Goal: Task Accomplishment & Management: Complete application form

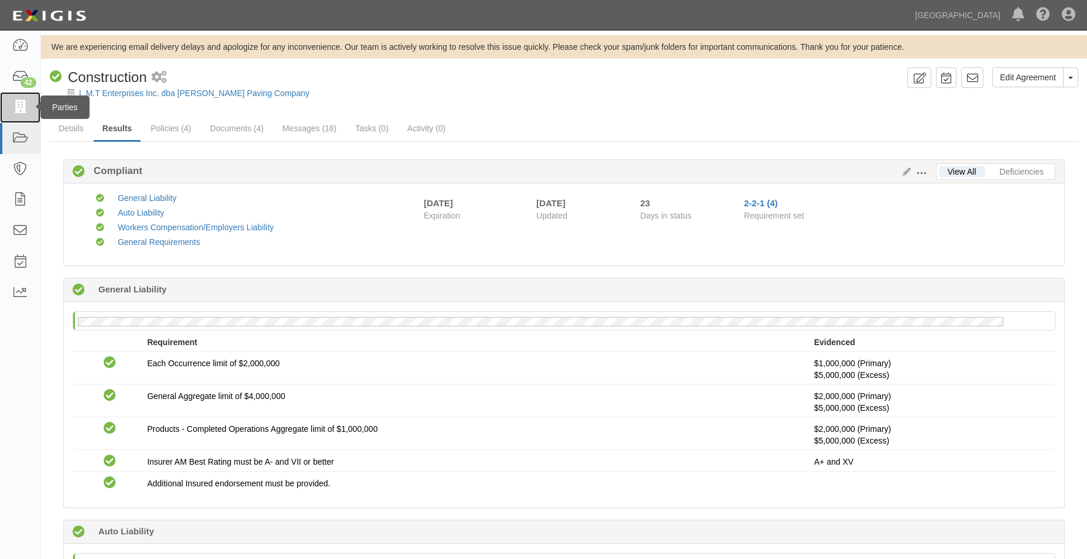
click at [17, 119] on link at bounding box center [20, 107] width 40 height 31
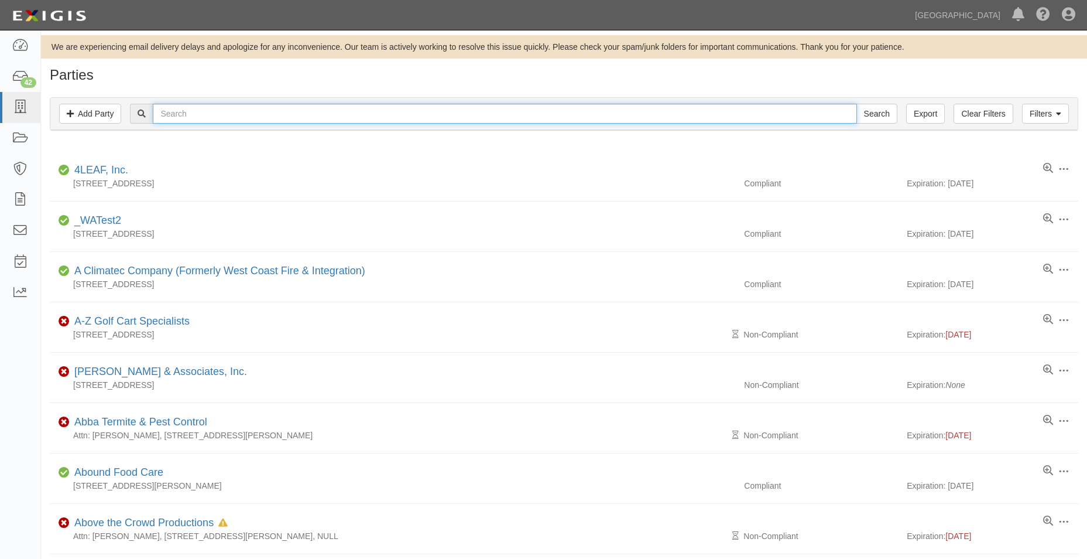
click at [167, 108] on input "text" at bounding box center [505, 114] width 704 height 20
type input "one class aboriculture"
click at [857, 104] on input "Search" at bounding box center [877, 114] width 41 height 20
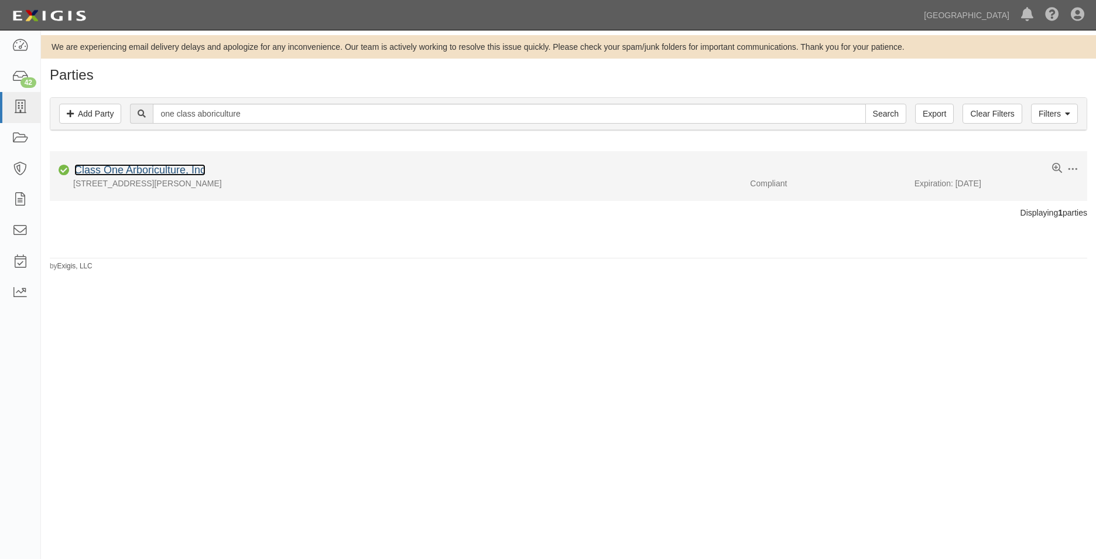
click at [195, 174] on link "Class One Arboriculture, Inc" at bounding box center [139, 170] width 131 height 12
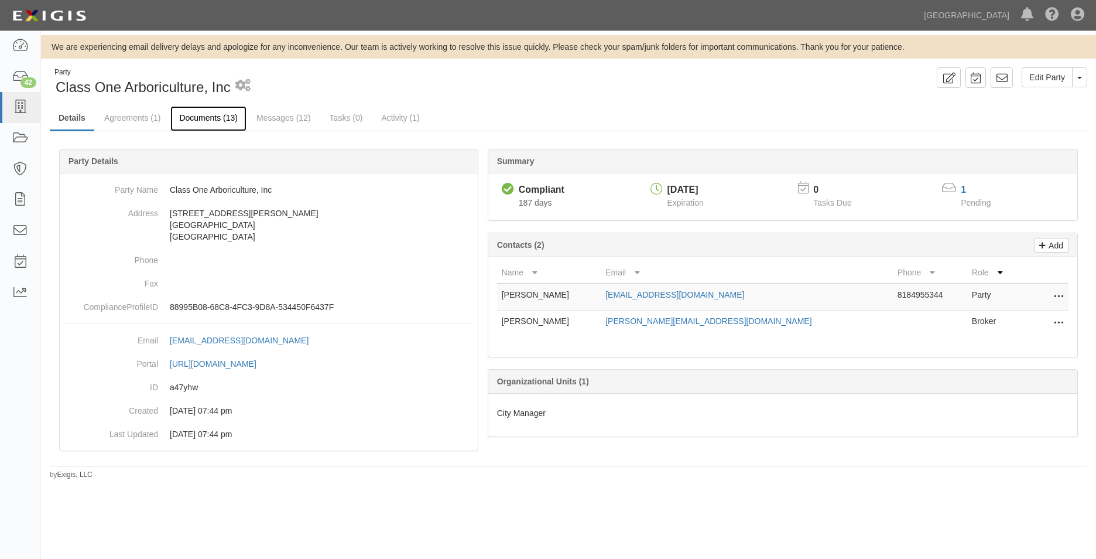
click at [190, 124] on link "Documents (13)" at bounding box center [208, 118] width 76 height 25
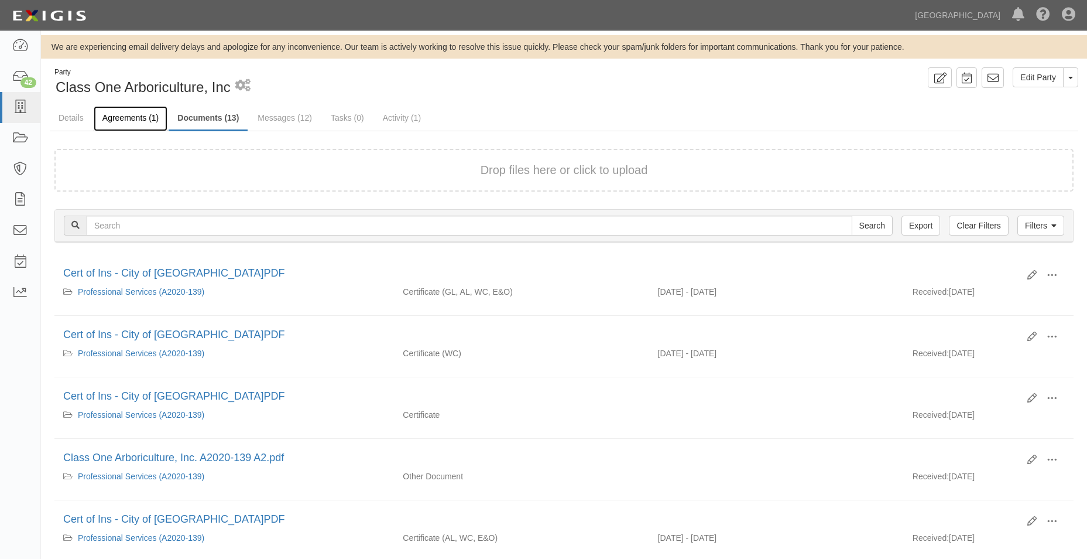
click at [148, 126] on link "Agreements (1)" at bounding box center [131, 118] width 74 height 25
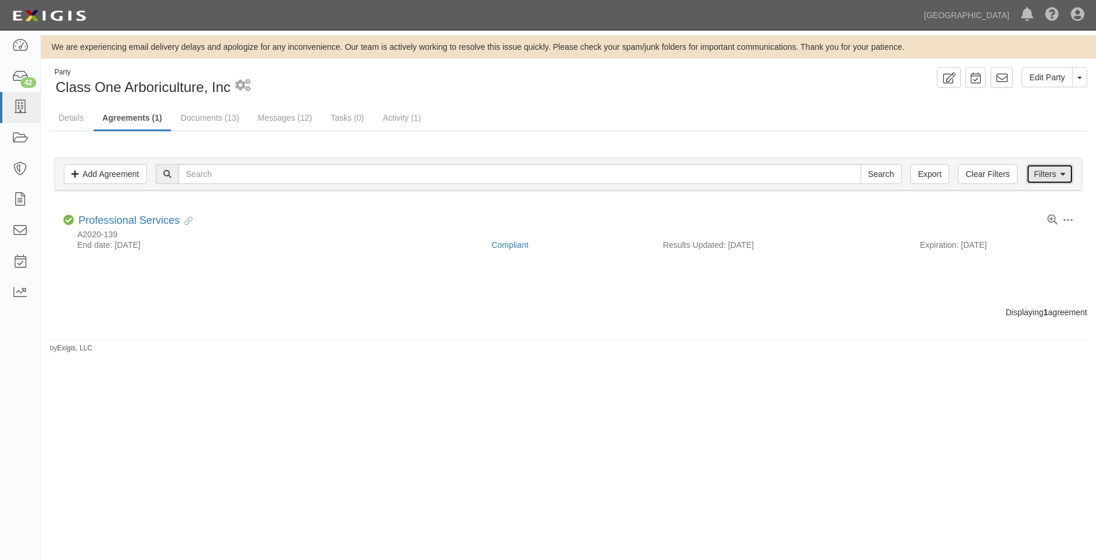
click at [1046, 165] on link "Filters" at bounding box center [1049, 174] width 47 height 20
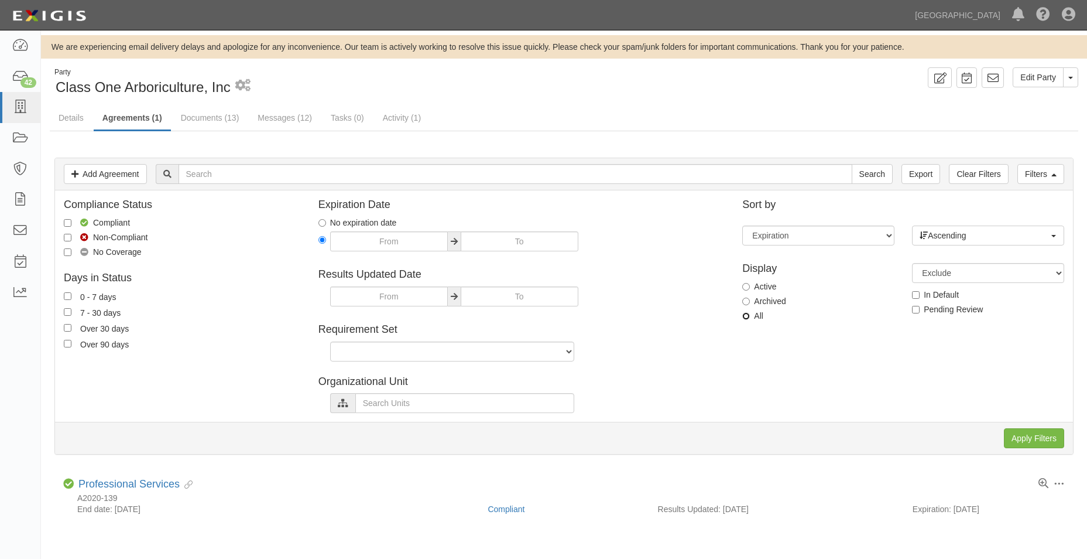
click at [750, 313] on input "All" at bounding box center [746, 316] width 8 height 8
radio input "true"
click at [1043, 441] on input "Apply Filters" at bounding box center [1034, 438] width 60 height 20
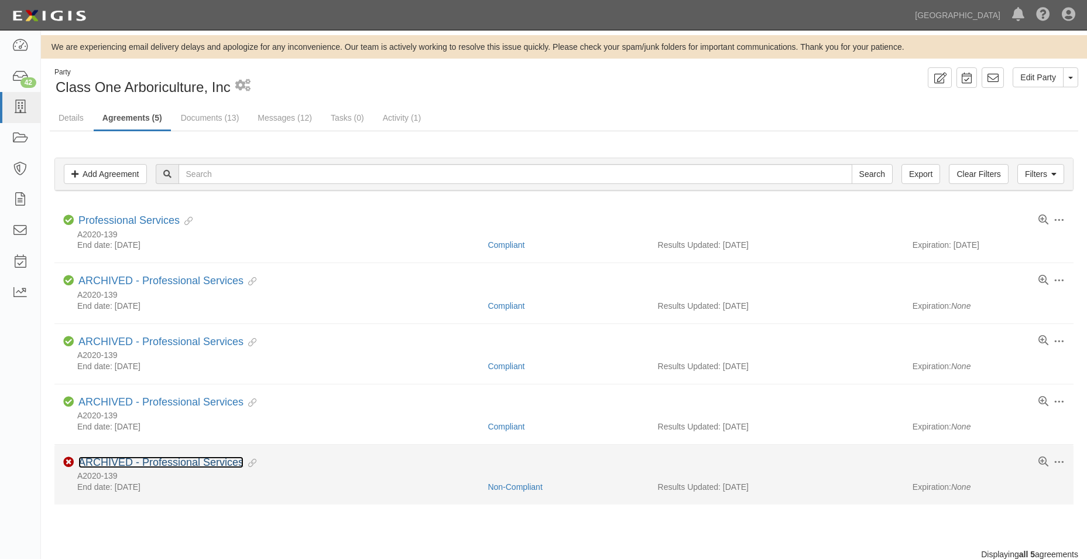
click at [152, 460] on link "ARCHIVED - Professional Services" at bounding box center [160, 462] width 165 height 12
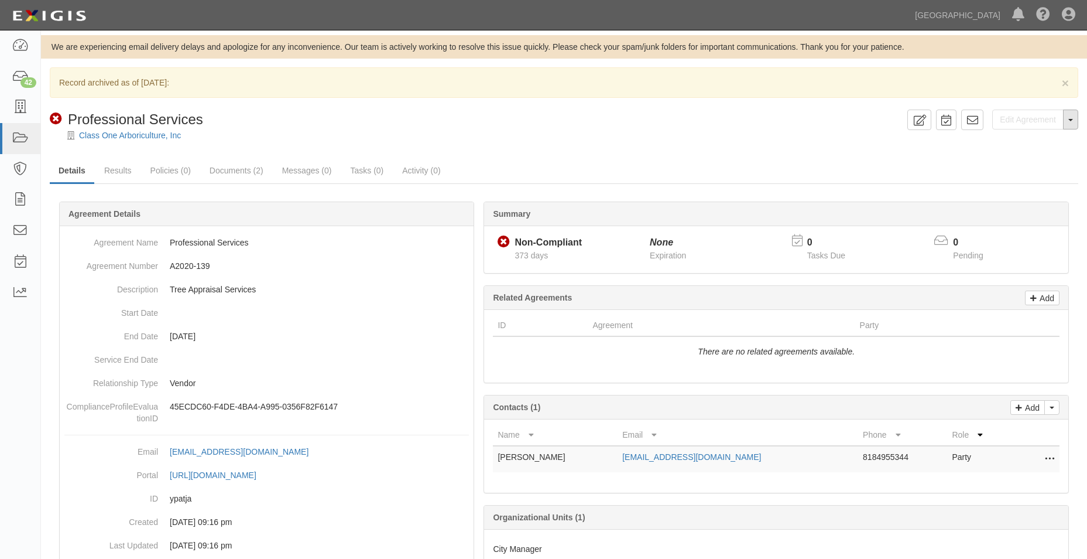
click at [1064, 123] on button "Toggle Agreement Dropdown" at bounding box center [1070, 119] width 15 height 20
click at [1050, 157] on link "Unarchive Agreement" at bounding box center [1029, 156] width 95 height 15
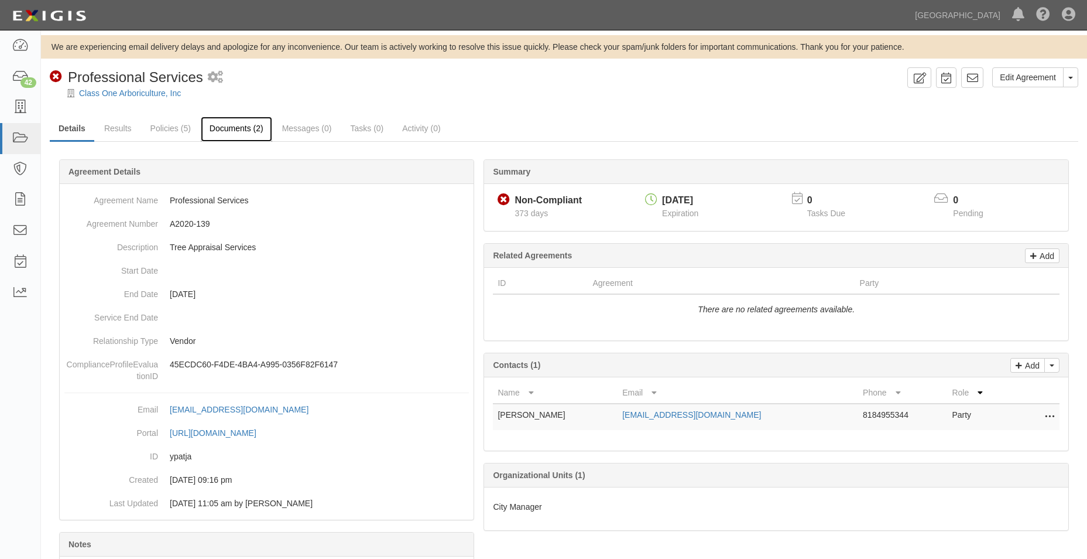
click at [246, 128] on link "Documents (2)" at bounding box center [236, 129] width 71 height 25
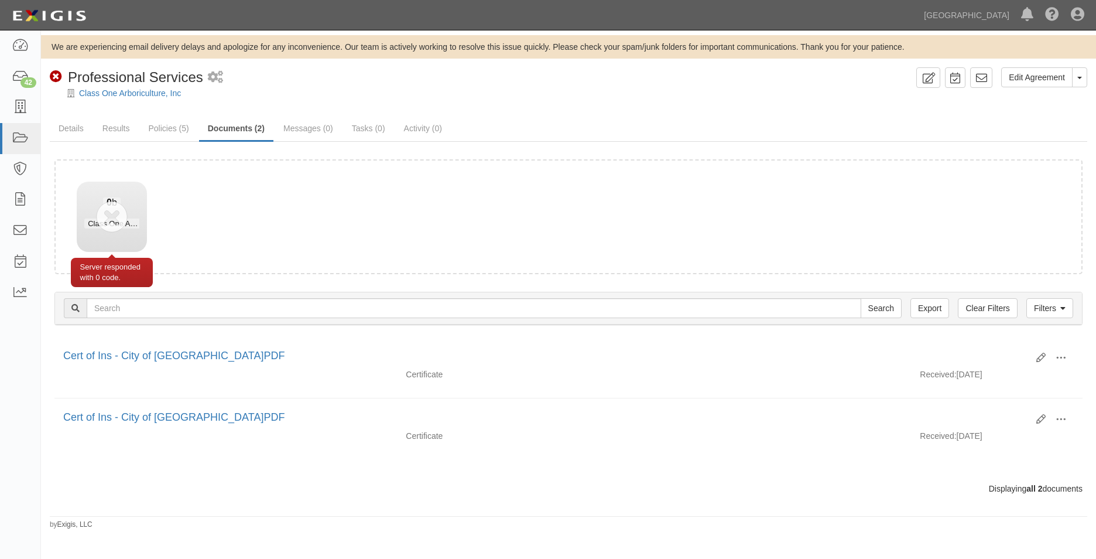
click at [114, 213] on div "0 b Class One Arboriculture, Inc. A2020-139 A3" at bounding box center [112, 212] width 70 height 63
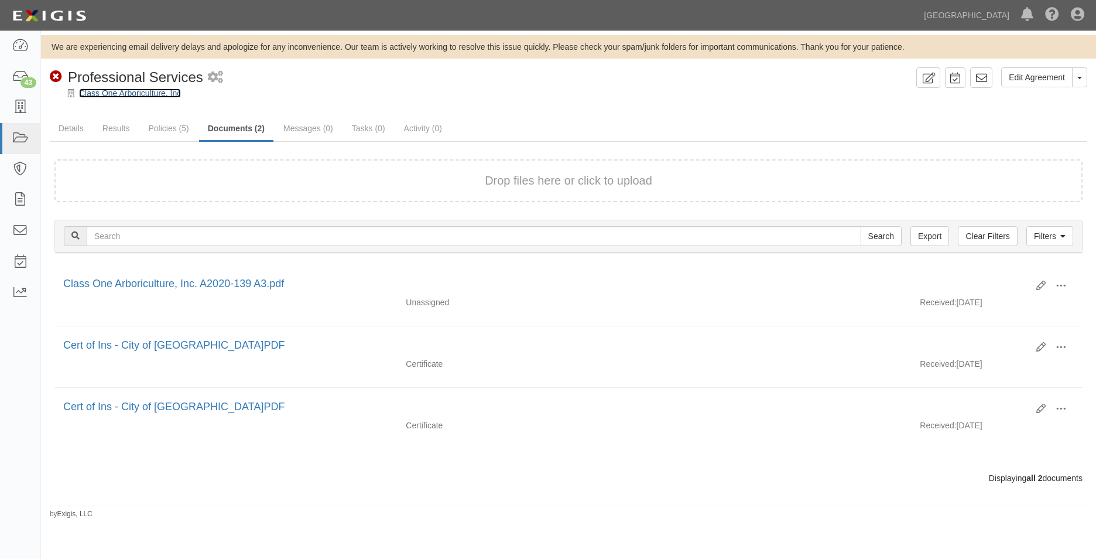
click at [156, 97] on link "Class One Arboriculture, Inc" at bounding box center [130, 92] width 102 height 9
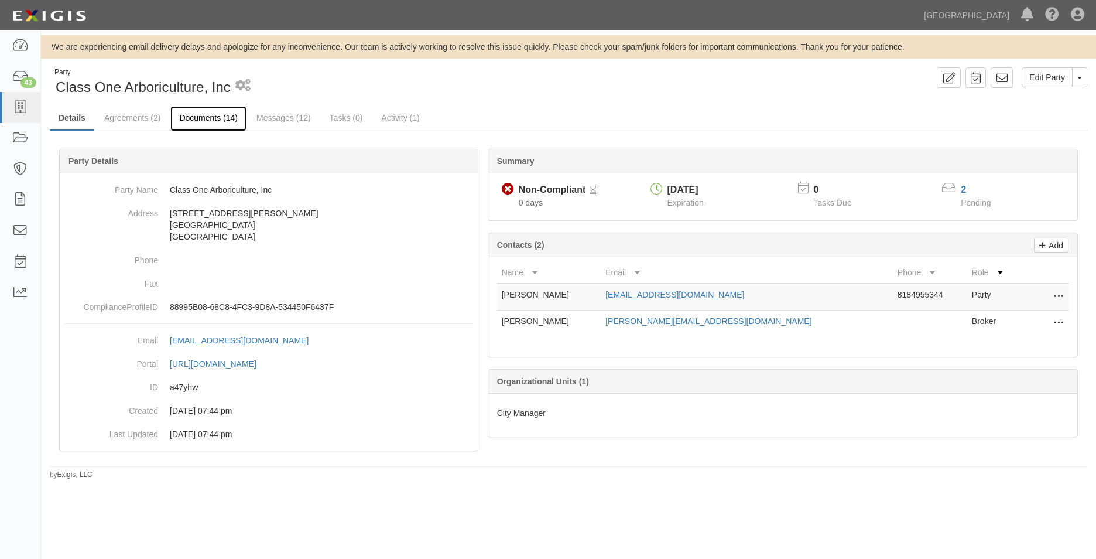
click at [227, 115] on link "Documents (14)" at bounding box center [208, 118] width 76 height 25
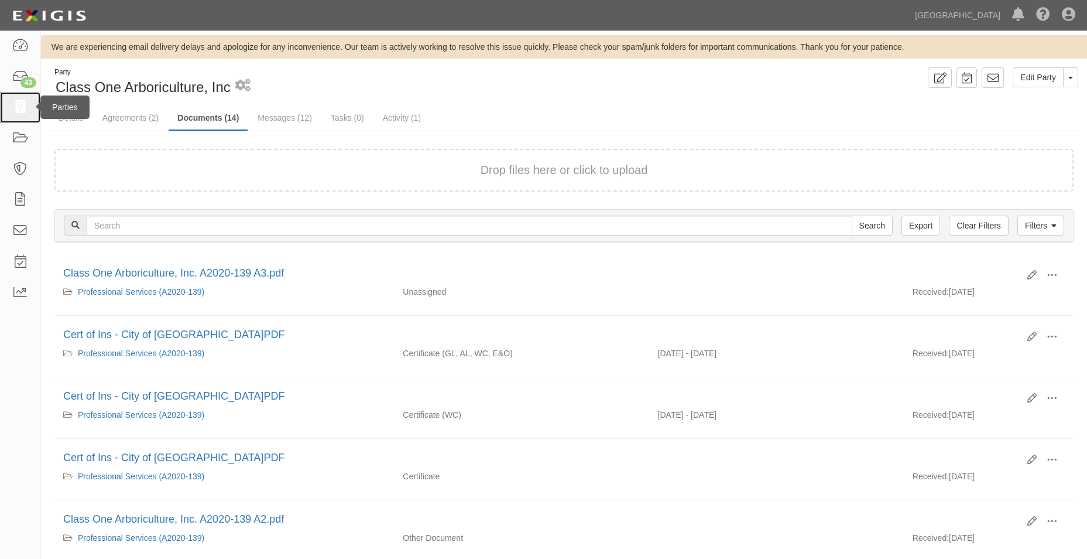
click at [31, 111] on link at bounding box center [20, 107] width 40 height 31
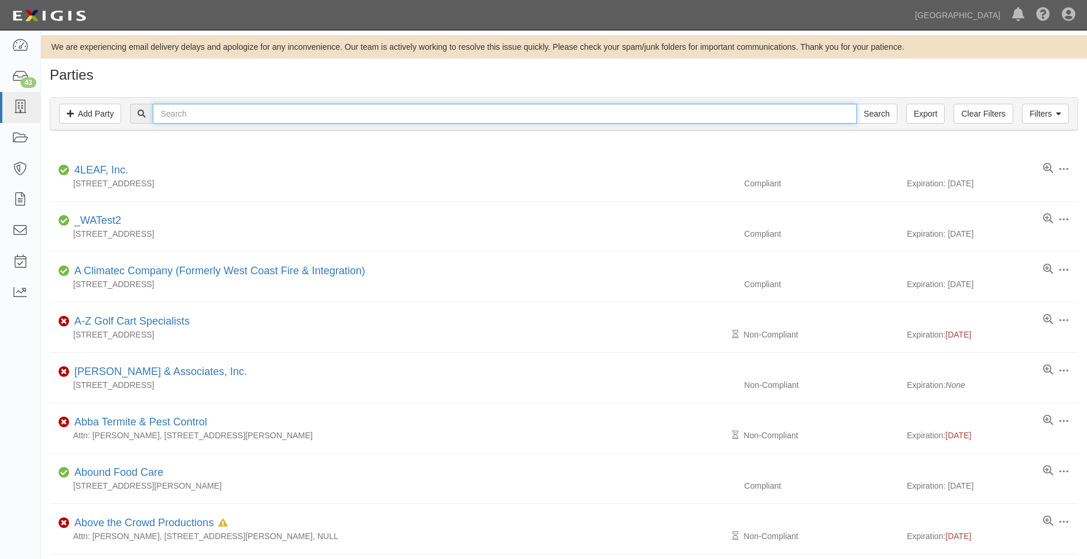
click at [186, 115] on input "text" at bounding box center [505, 114] width 704 height 20
type input "chino hills little league"
click at [857, 104] on input "Search" at bounding box center [877, 114] width 41 height 20
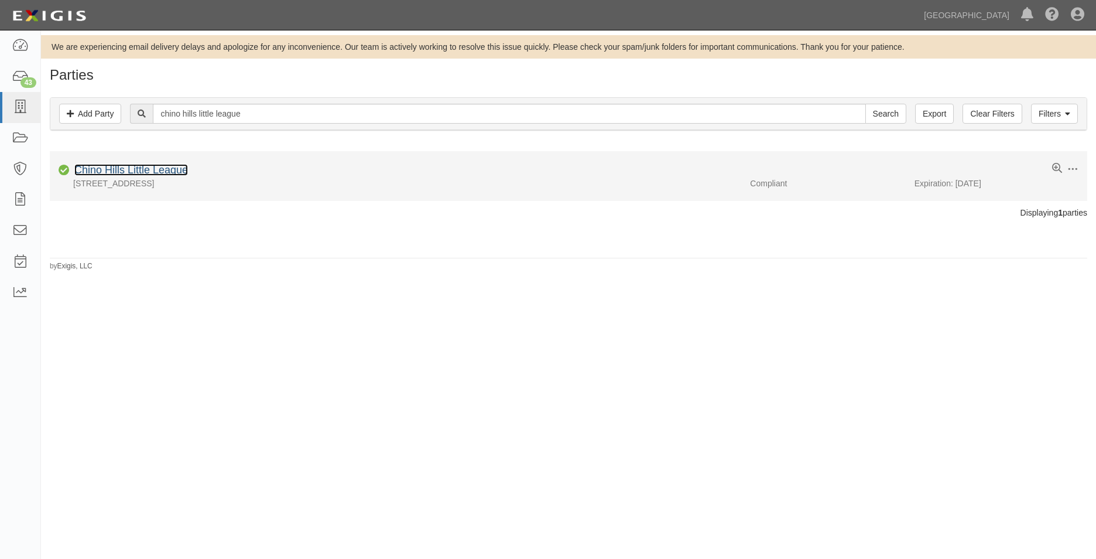
click at [118, 165] on link "Chino Hills Little League" at bounding box center [131, 170] width 114 height 12
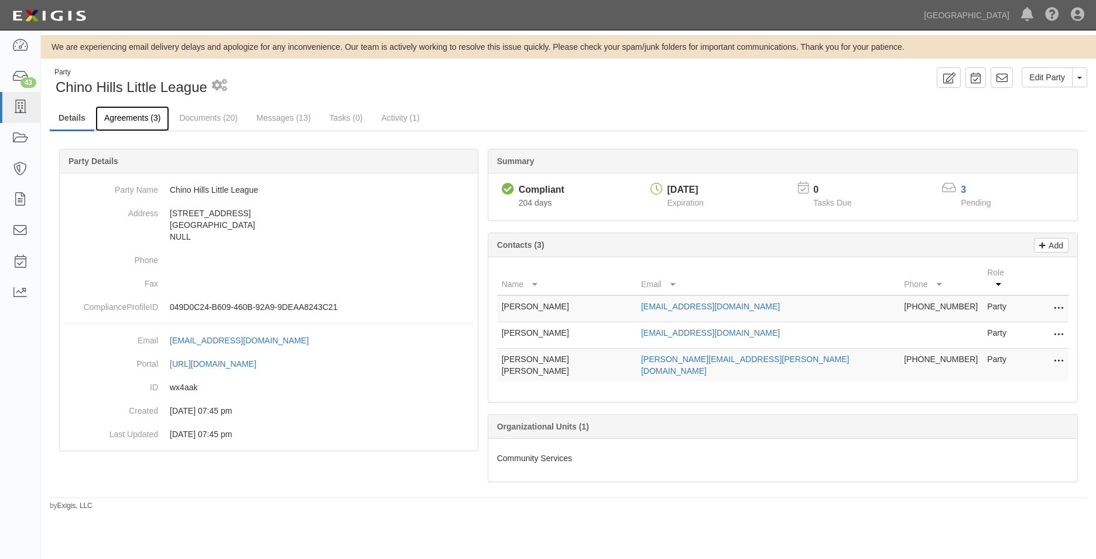
click at [160, 123] on link "Agreements (3)" at bounding box center [132, 118] width 74 height 25
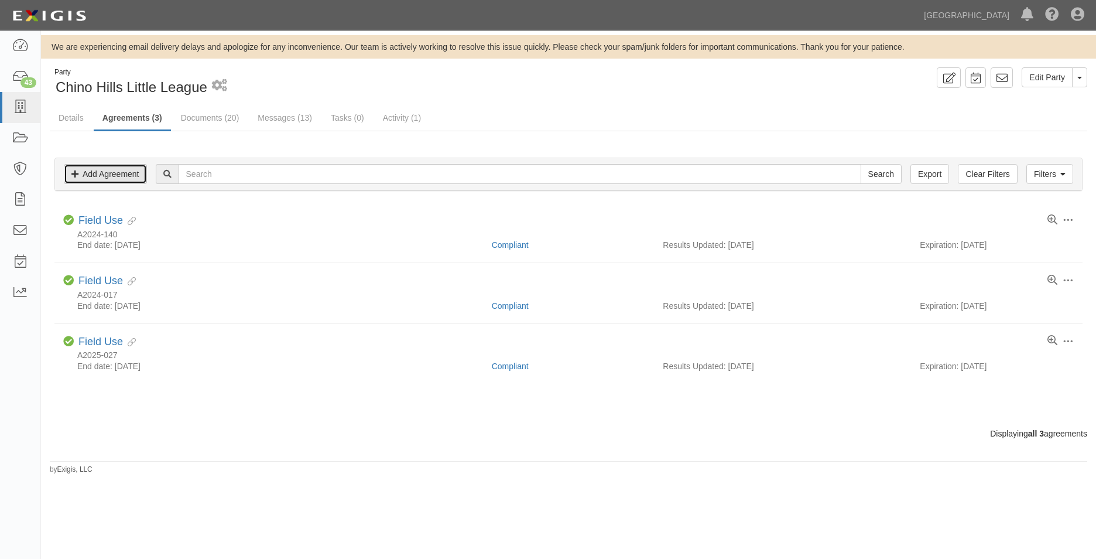
click at [104, 179] on link "Add Agreement" at bounding box center [105, 174] width 83 height 20
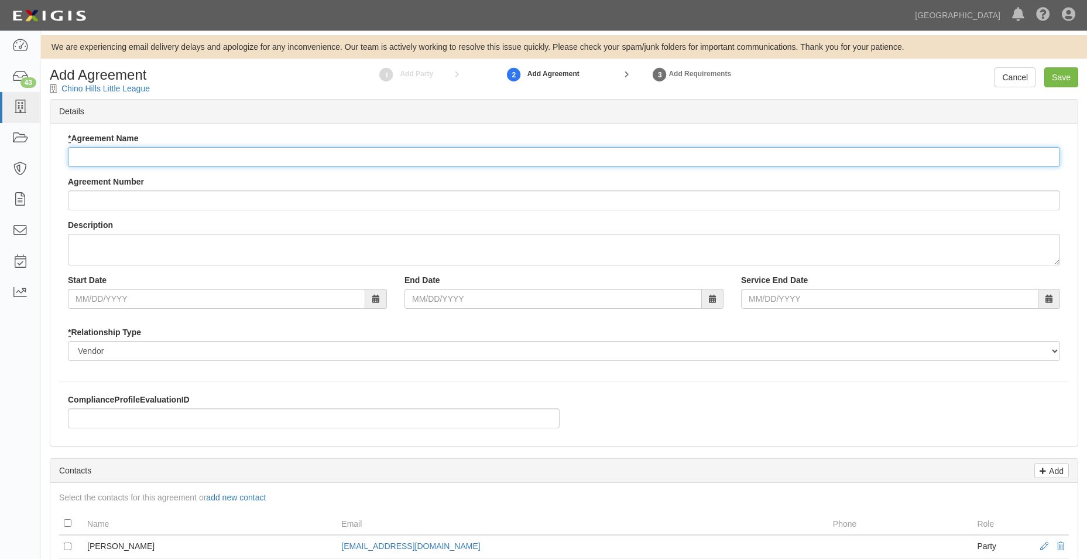
click at [122, 153] on input "* Agreement Name" at bounding box center [564, 157] width 992 height 20
type input "License (Field Use) Agreement"
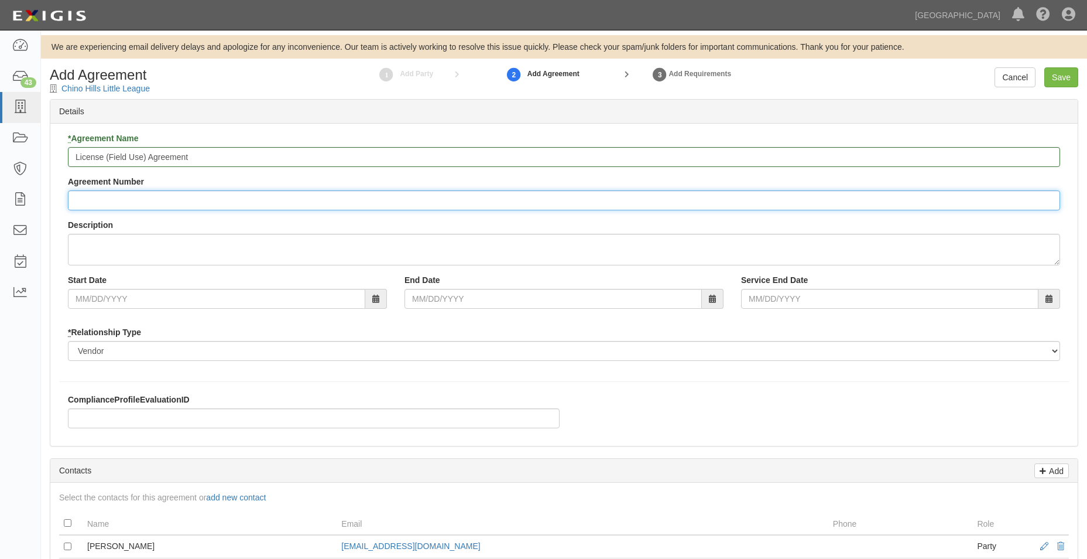
click at [153, 196] on input "Agreement Number" at bounding box center [564, 200] width 992 height 20
type input "A2025-149"
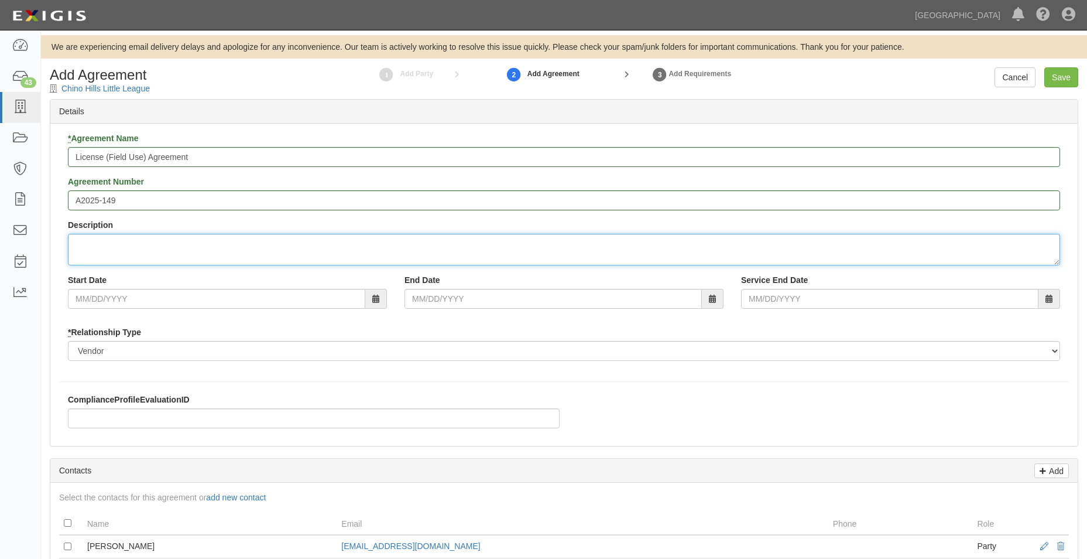
click at [155, 242] on textarea "Description" at bounding box center [564, 250] width 992 height 32
type textarea "a"
type textarea "Athletic Field Allocations at Chino Hills Community Park and Hunters Hill"
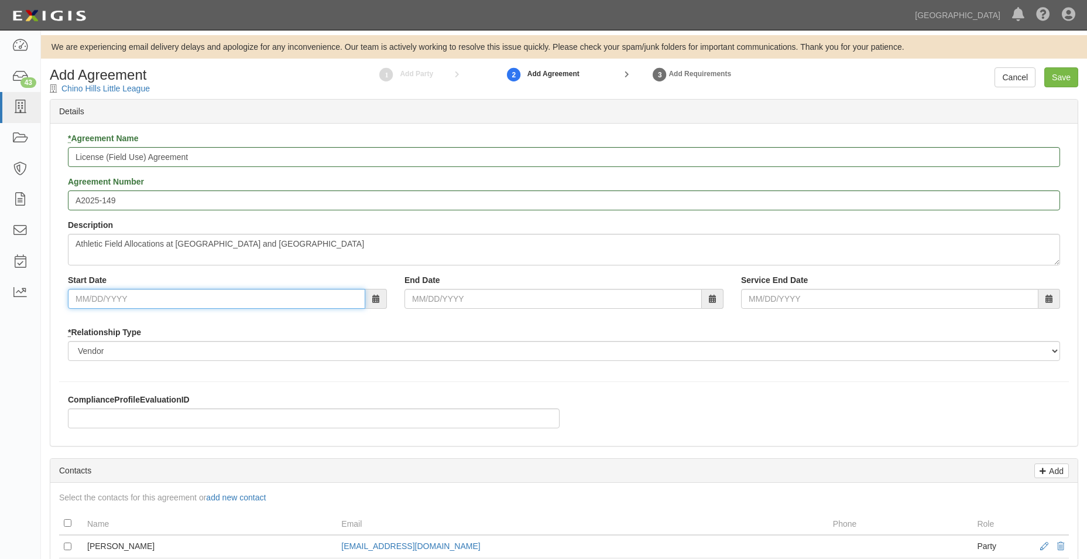
click at [174, 306] on input "Start Date" at bounding box center [216, 299] width 297 height 20
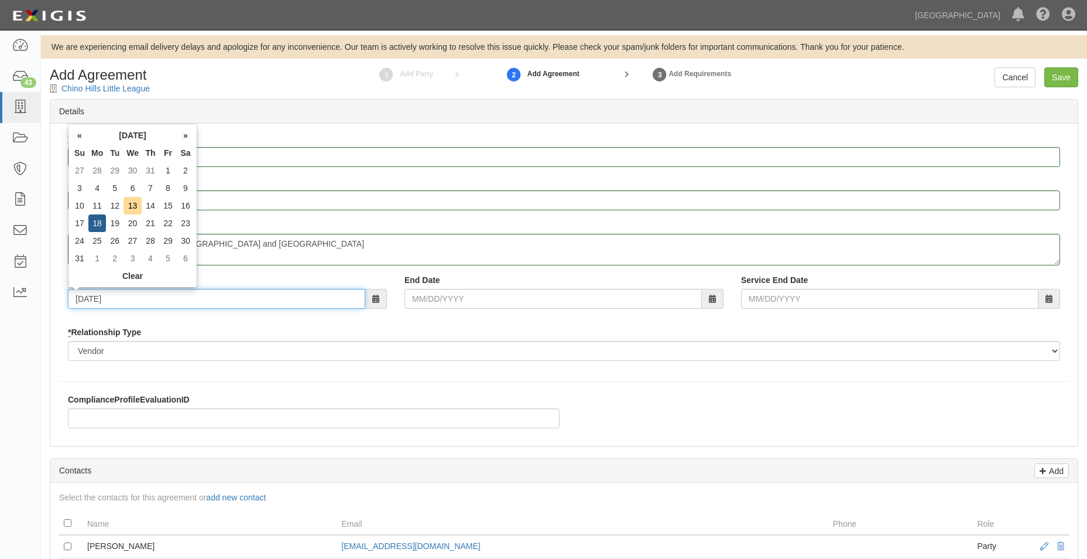
type input "08/18/2025"
click at [528, 306] on input "End Date" at bounding box center [553, 299] width 297 height 20
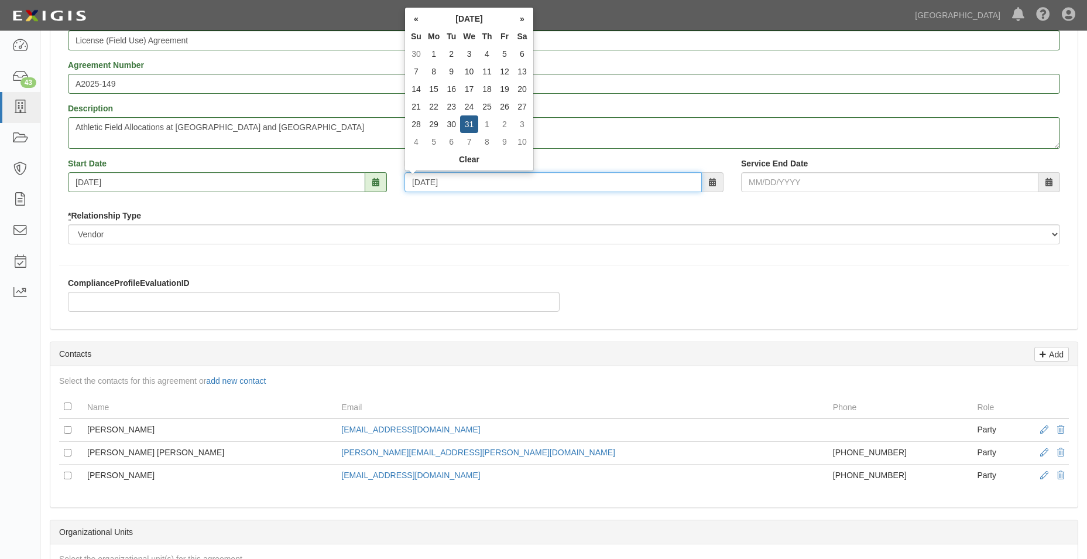
scroll to position [117, 0]
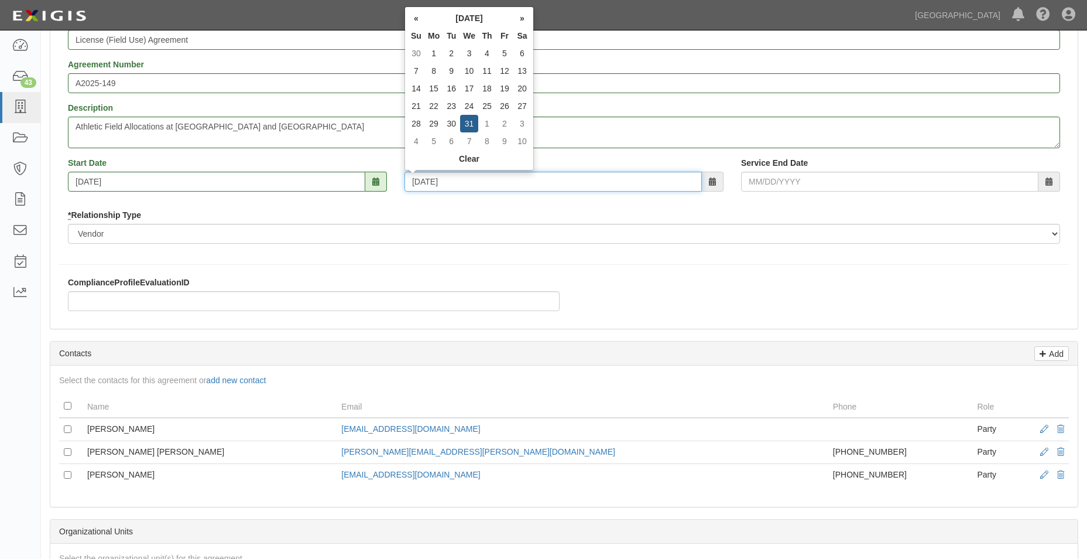
type input "12/31/2025"
click at [505, 339] on div "Details * Agreement Name License (Field Use) Agreement Agreement Number A2025-1…" at bounding box center [564, 454] width 1029 height 945
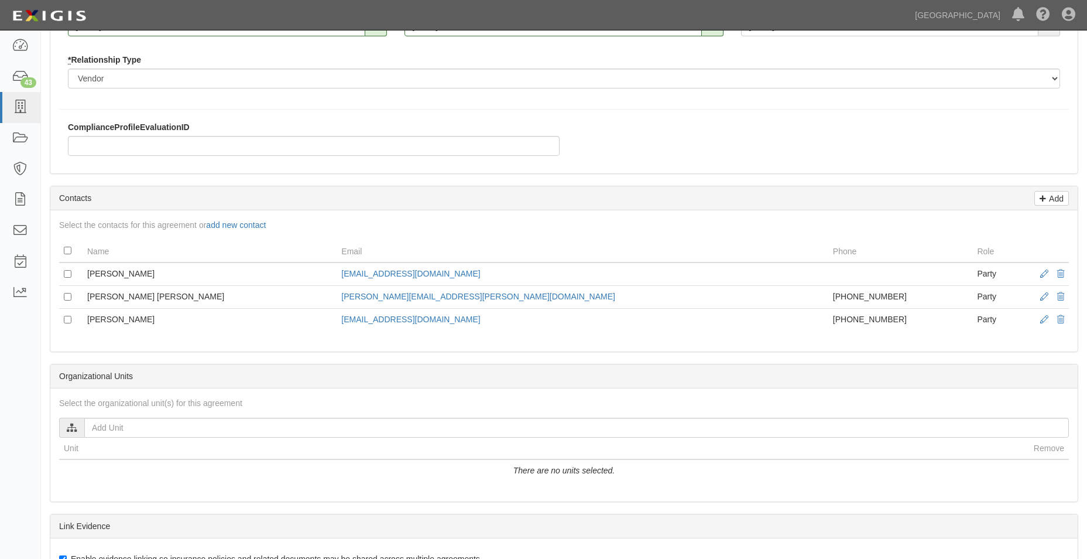
scroll to position [293, 0]
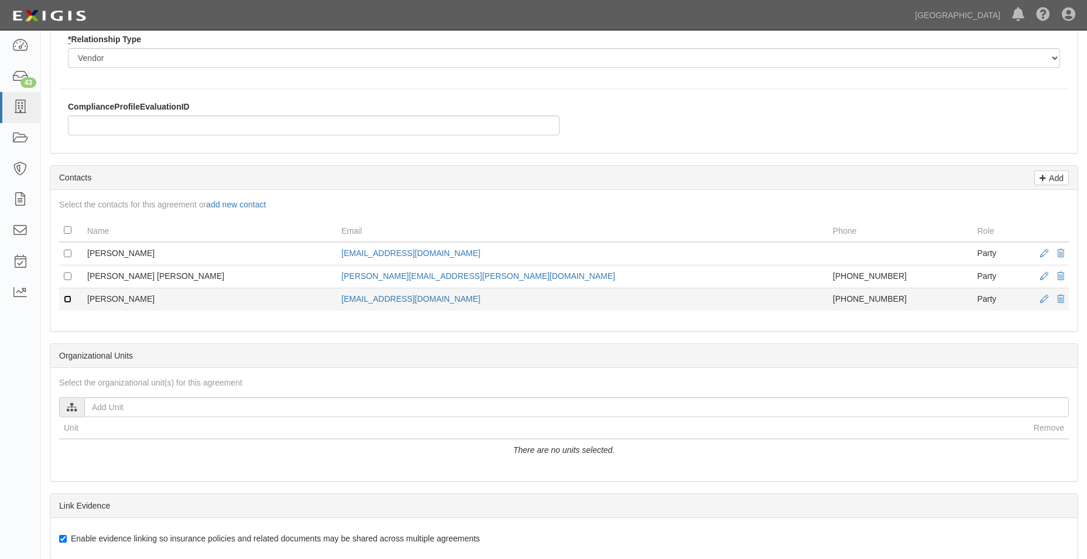
click at [68, 301] on input "checkbox" at bounding box center [68, 299] width 8 height 8
checkbox input "true"
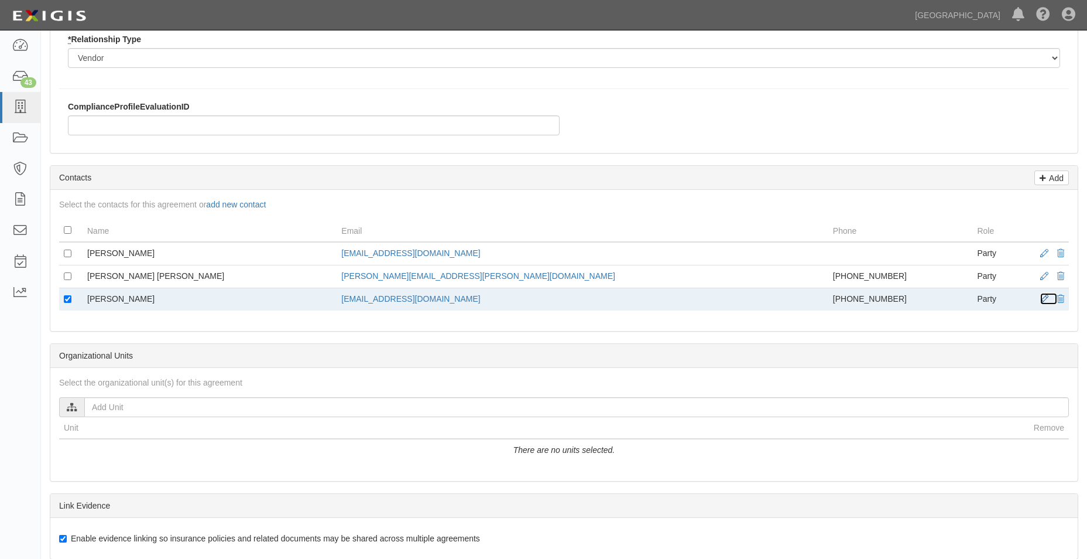
click at [1047, 302] on span at bounding box center [1044, 299] width 8 height 8
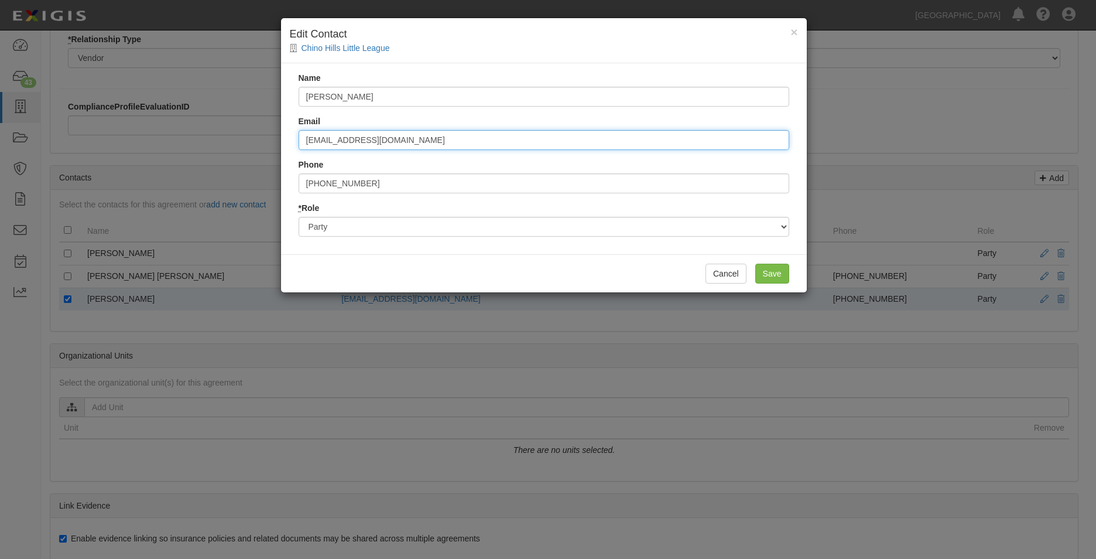
drag, startPoint x: 446, startPoint y: 145, endPoint x: 290, endPoint y: 130, distance: 155.8
click at [290, 130] on div "Name Desiree Franklin Email desireefranklin20@gmail.com Phone 510-333-6560 * Ro…" at bounding box center [544, 158] width 526 height 191
type input "President.chll@gmail.com"
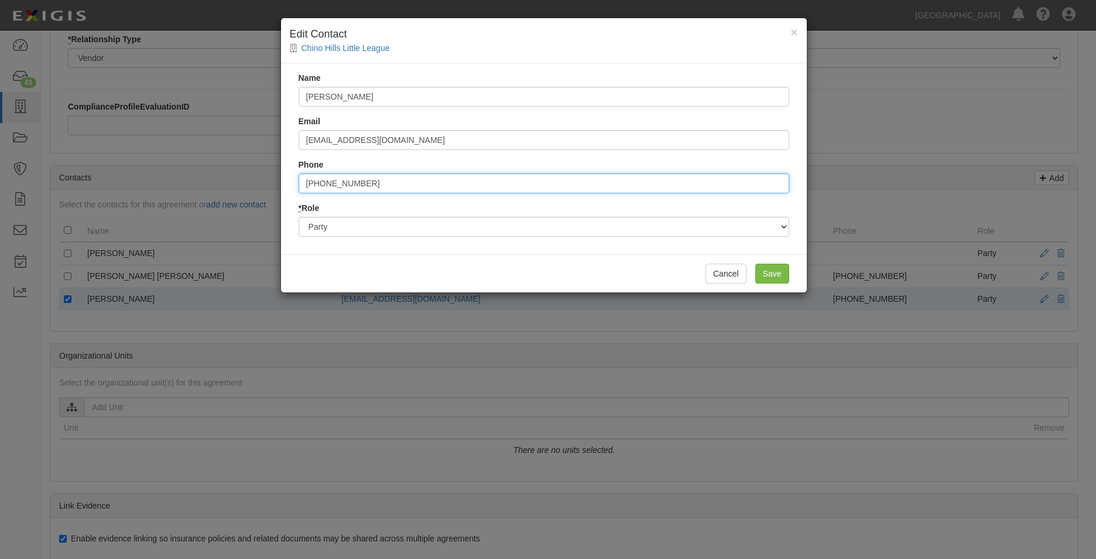
drag, startPoint x: 487, startPoint y: 177, endPoint x: 260, endPoint y: 208, distance: 228.7
click at [260, 208] on div "× Edit Contact Chino Hills Little League Name Desiree Franklin Email President.…" at bounding box center [548, 279] width 1096 height 559
click at [785, 268] on input "Save" at bounding box center [772, 273] width 34 height 20
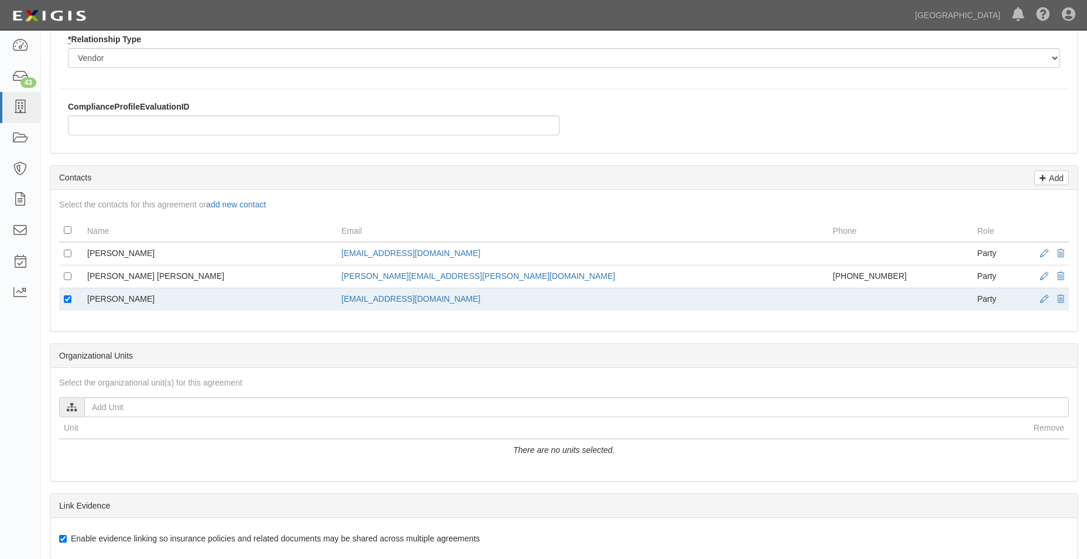
click at [274, 420] on th "Unit" at bounding box center [544, 428] width 970 height 22
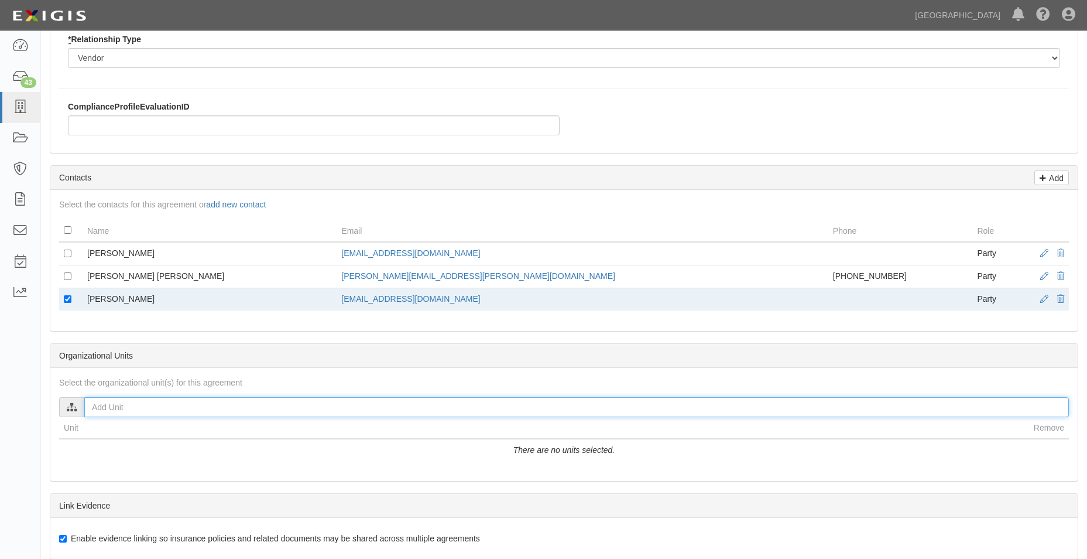
click at [277, 400] on input "text" at bounding box center [576, 407] width 985 height 20
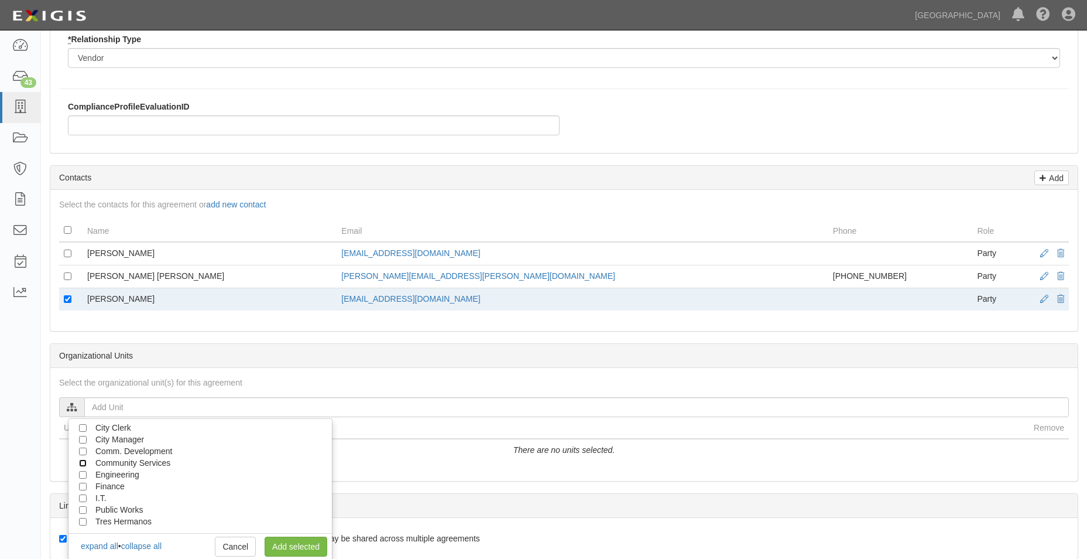
click at [80, 464] on input "Community Services" at bounding box center [83, 463] width 8 height 8
checkbox input "true"
click at [310, 544] on link "Add selected" at bounding box center [296, 546] width 63 height 20
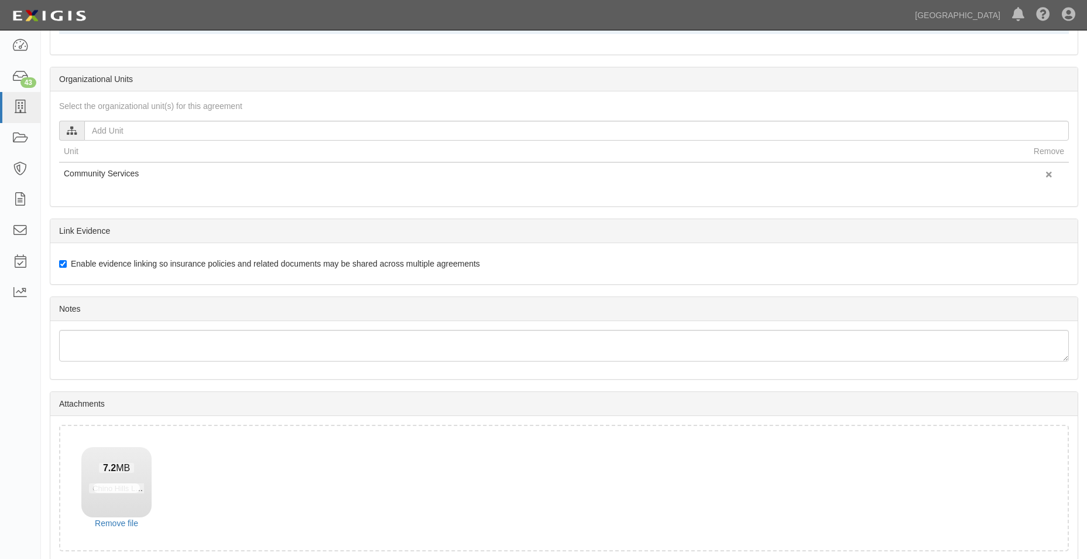
scroll to position [619, 0]
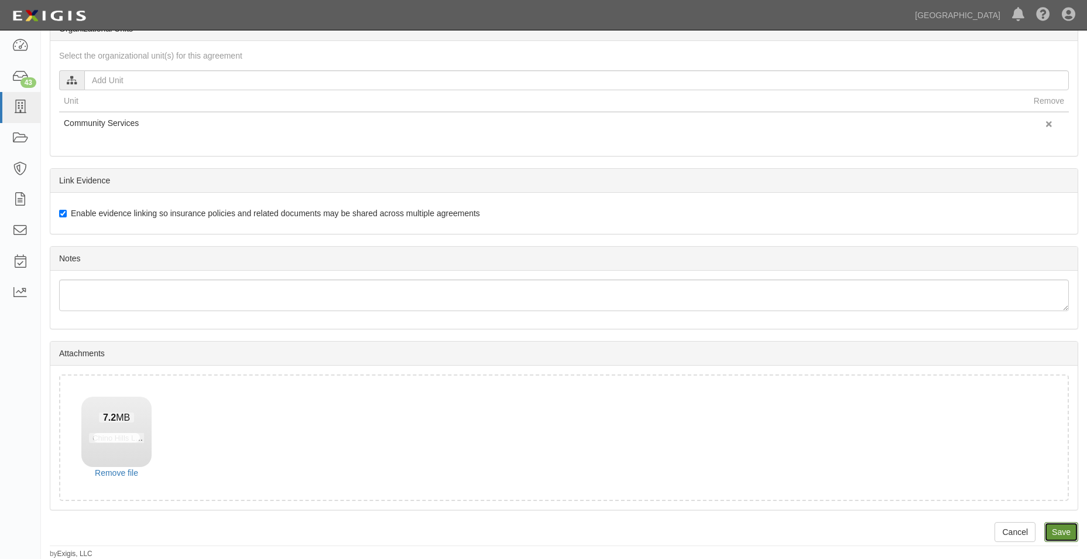
click at [1061, 524] on input "Save" at bounding box center [1061, 532] width 34 height 20
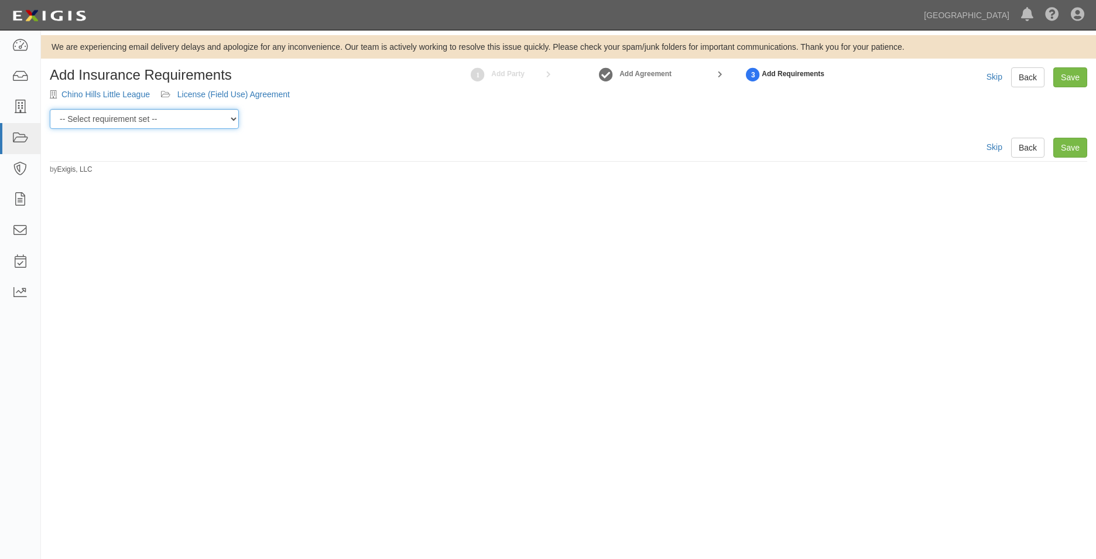
click at [234, 114] on select "-- Select requirement set -- 0-0-0-.03 Prof. Liability 0-0-0-1 CYB 0-1-0-0-1 E&…" at bounding box center [144, 119] width 189 height 20
select select "54307"
click at [50, 109] on select "-- Select requirement set -- 0-0-0-.03 Prof. Liability 0-0-0-1 CYB 0-1-0-0-1 E&…" at bounding box center [144, 119] width 189 height 20
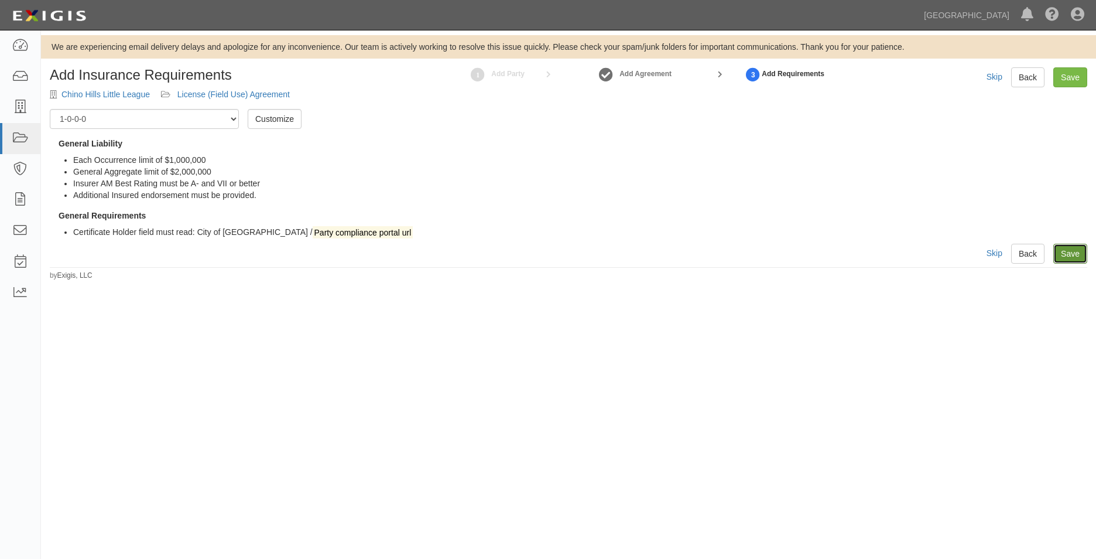
click at [1057, 254] on link "Save" at bounding box center [1070, 254] width 34 height 20
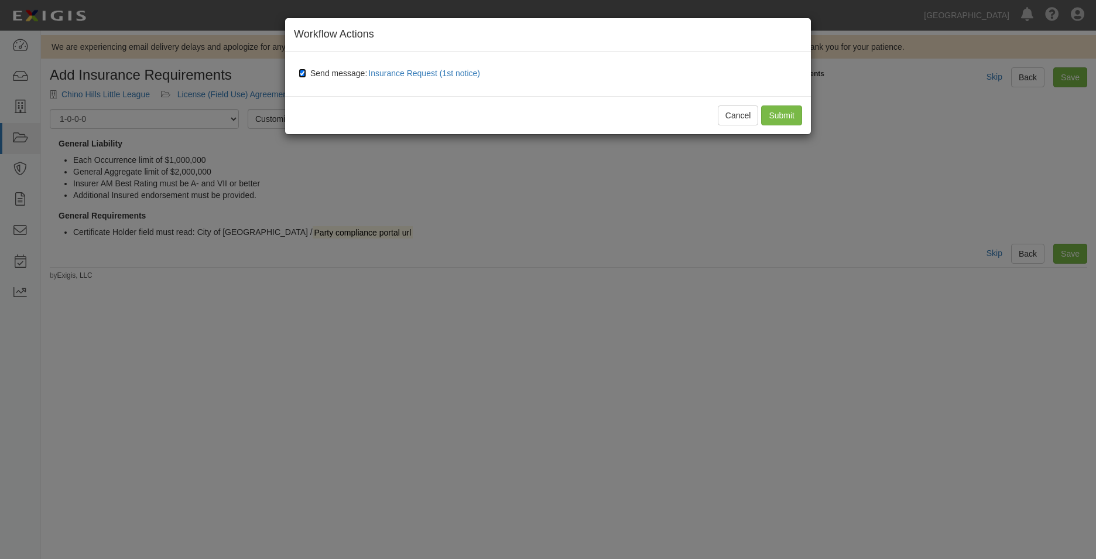
click at [302, 74] on input "Send message: Insurance Request (1st notice)" at bounding box center [303, 72] width 8 height 9
checkbox input "false"
click at [784, 114] on input "Submit" at bounding box center [781, 115] width 41 height 20
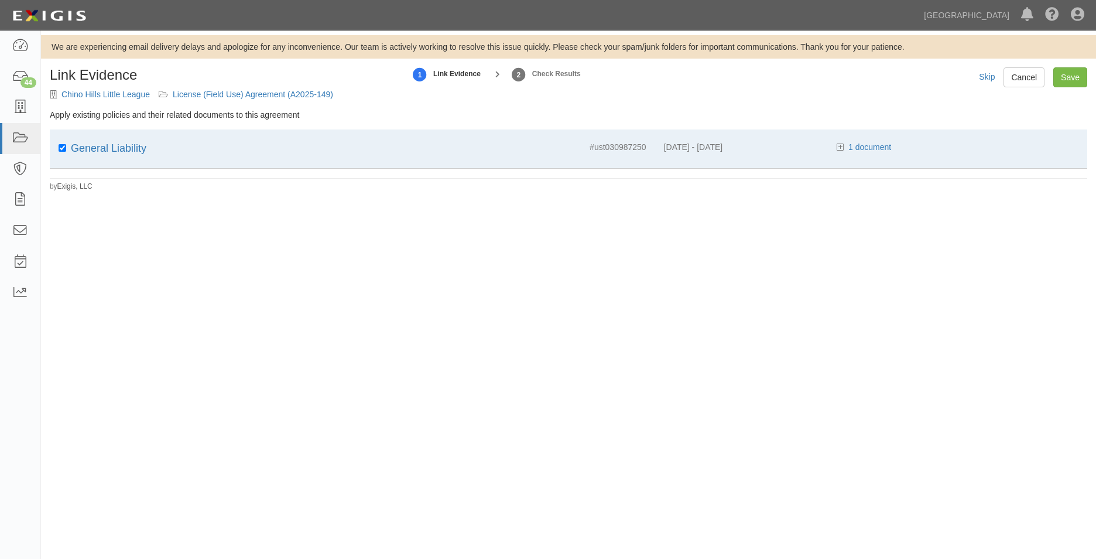
click at [1078, 65] on div "We are experiencing email delivery delays and apologize for any inconvenience. …" at bounding box center [568, 113] width 1055 height 156
click at [1077, 73] on input "Save" at bounding box center [1070, 77] width 34 height 20
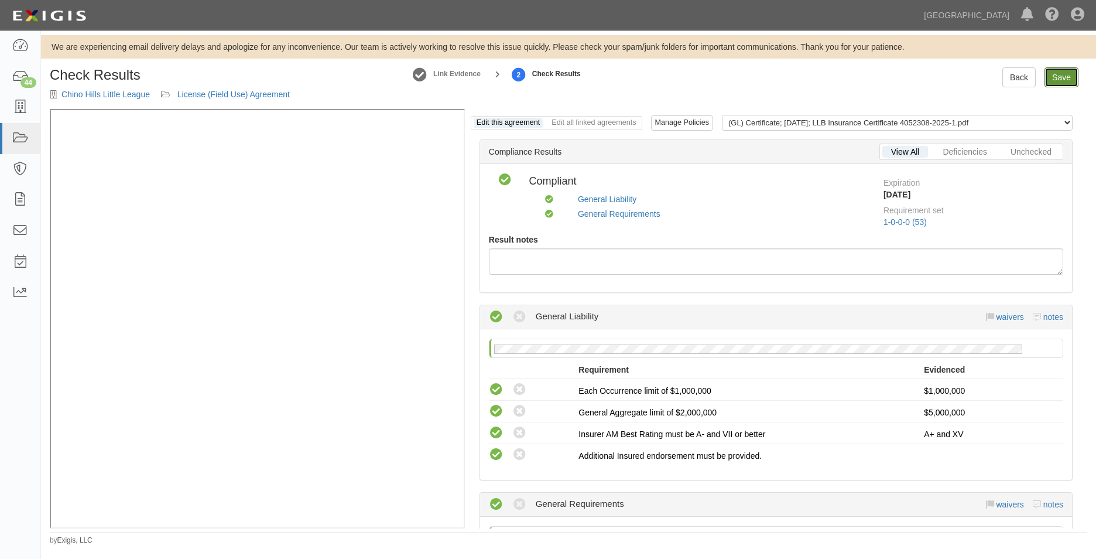
click at [1072, 77] on link "Save" at bounding box center [1061, 77] width 34 height 20
radio input "true"
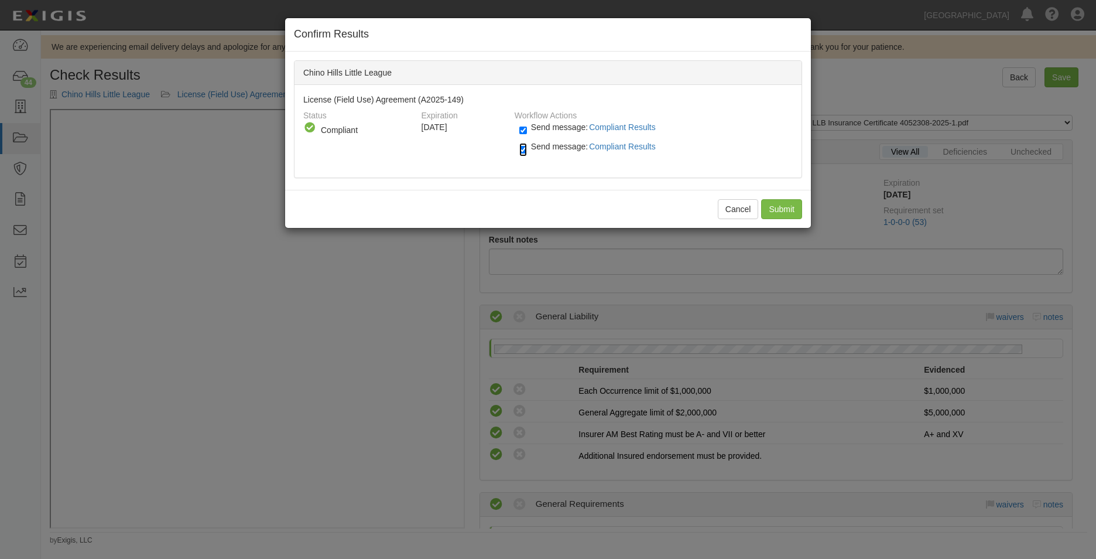
click at [521, 152] on input "Send message: Compliant Results" at bounding box center [523, 149] width 8 height 13
checkbox input "false"
click at [525, 132] on input "Send message: Compliant Results" at bounding box center [523, 130] width 8 height 13
checkbox input "false"
click at [526, 153] on input "Send message: Compliant Results" at bounding box center [523, 149] width 8 height 13
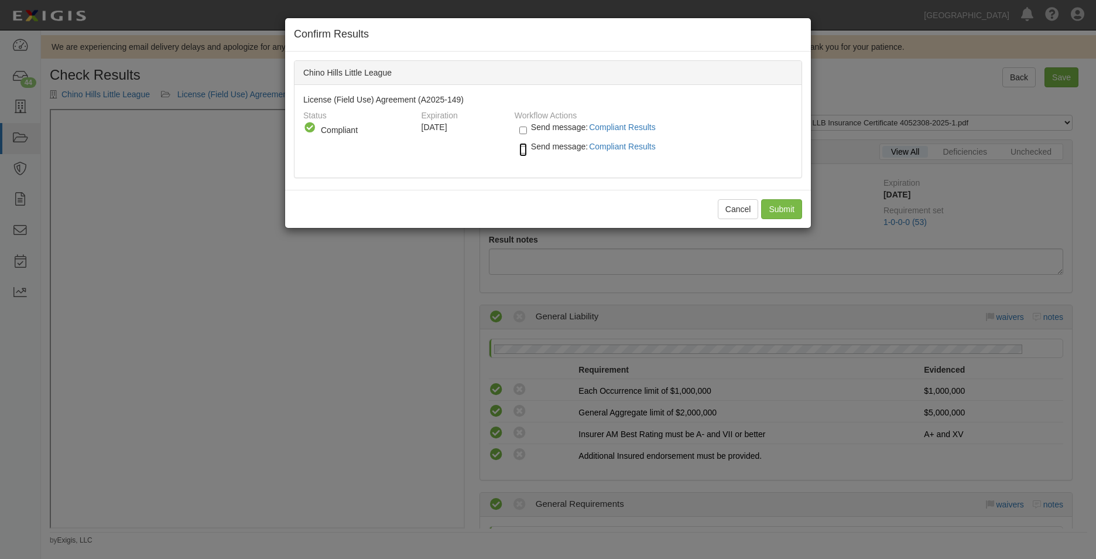
checkbox input "true"
click at [525, 128] on input "Send message: Compliant Results" at bounding box center [523, 130] width 8 height 13
checkbox input "true"
click at [789, 201] on input "Submit" at bounding box center [781, 209] width 41 height 20
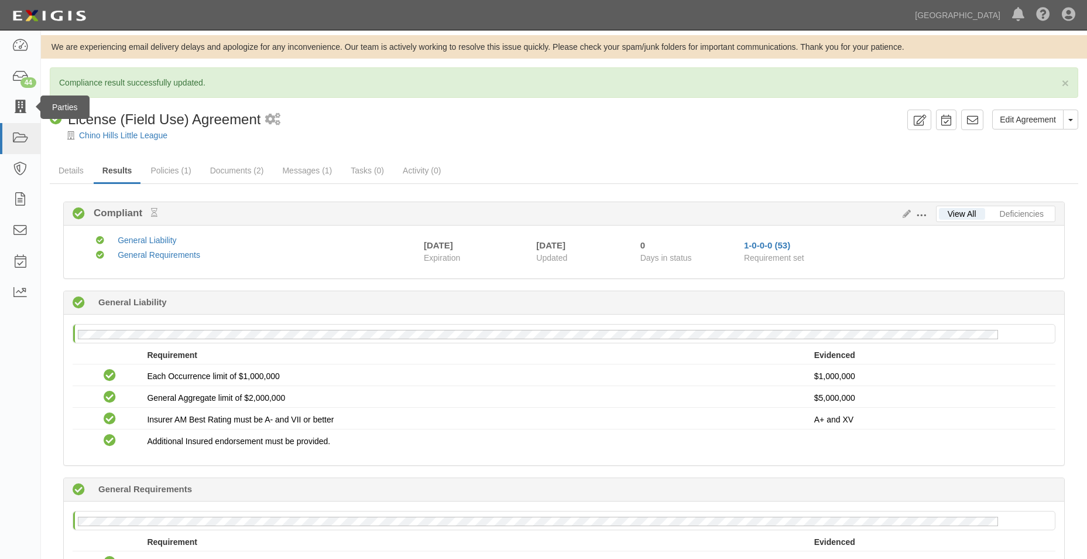
click at [40, 111] on div "Parties" at bounding box center [64, 106] width 49 height 23
click at [29, 109] on link at bounding box center [20, 107] width 40 height 31
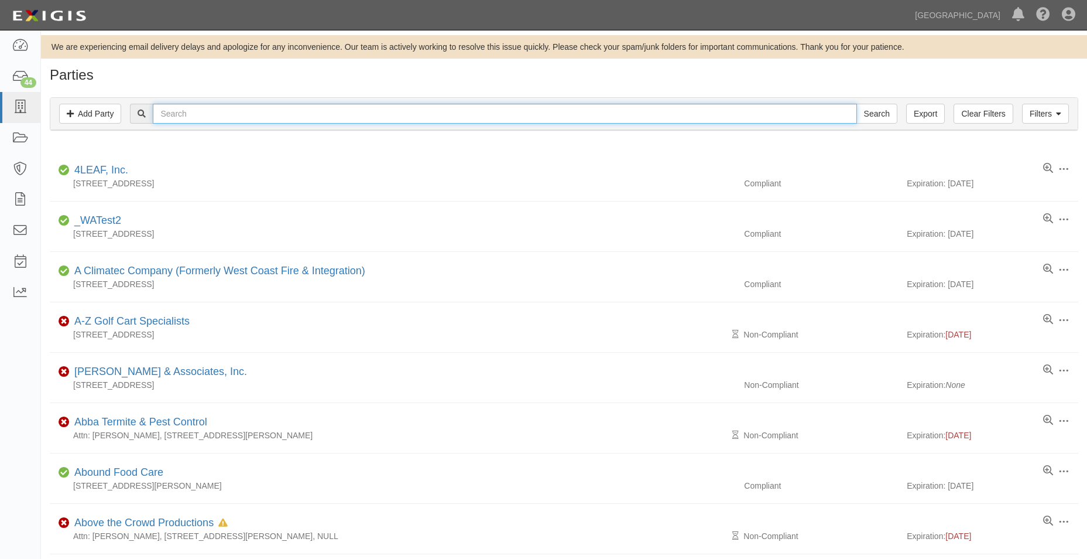
click at [215, 109] on input "text" at bounding box center [505, 114] width 704 height 20
type input "[PERSON_NAME]"
click at [857, 104] on input "Search" at bounding box center [877, 114] width 41 height 20
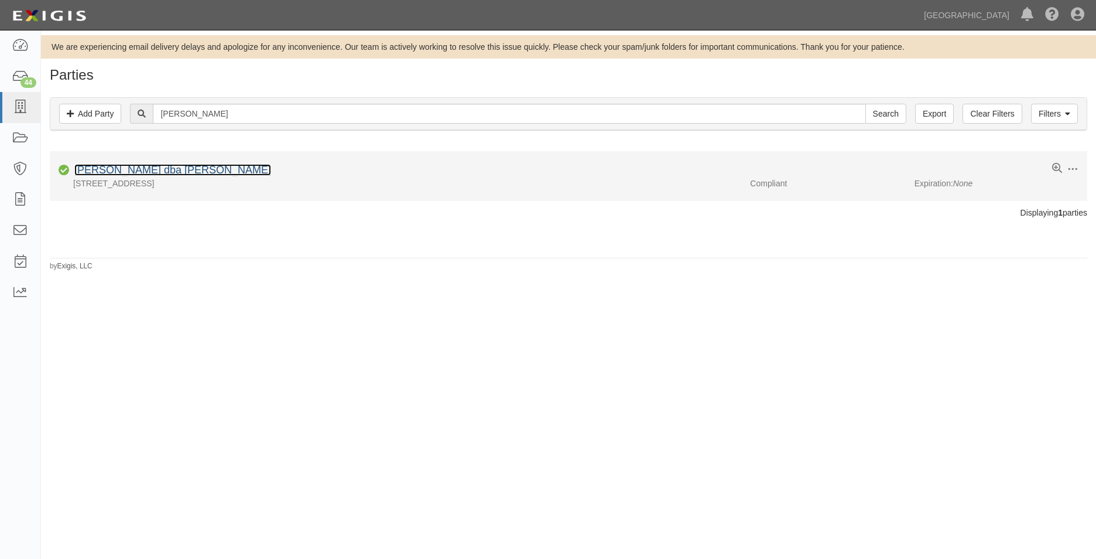
click at [163, 165] on link "[PERSON_NAME] dba [PERSON_NAME]" at bounding box center [172, 170] width 197 height 12
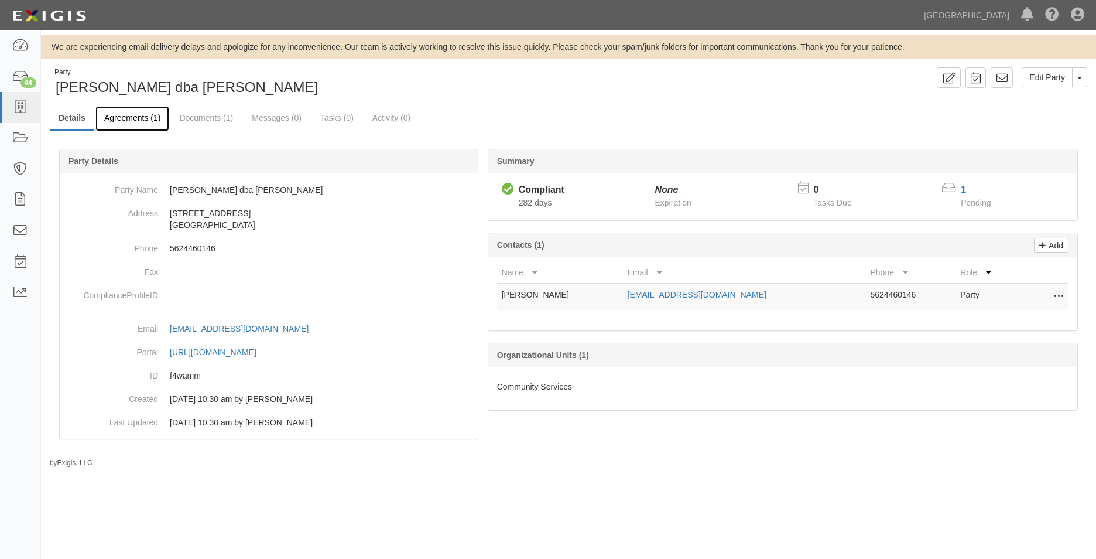
click at [121, 123] on link "Agreements (1)" at bounding box center [132, 118] width 74 height 25
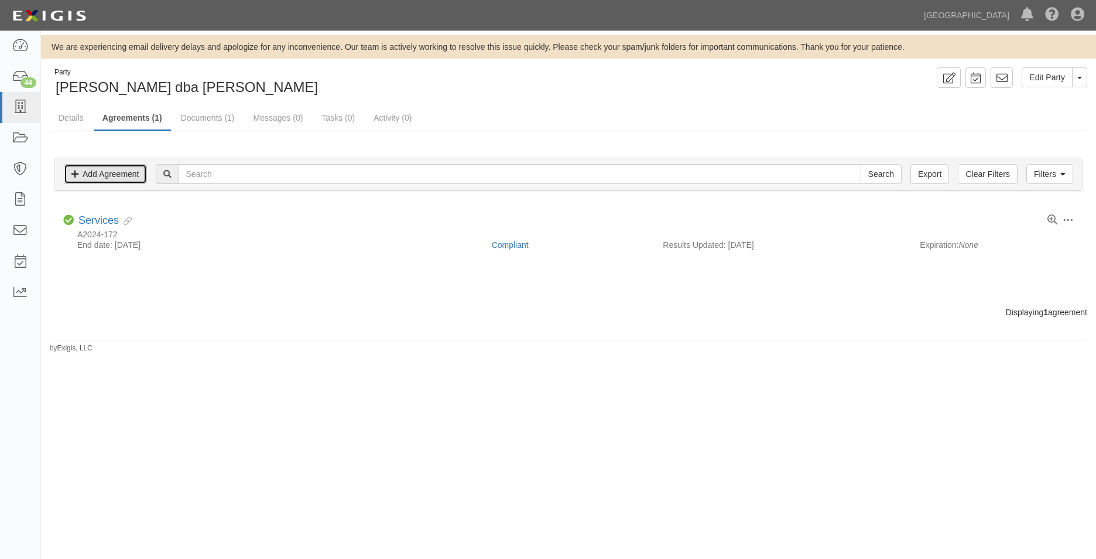
click at [135, 173] on link "Add Agreement" at bounding box center [105, 174] width 83 height 20
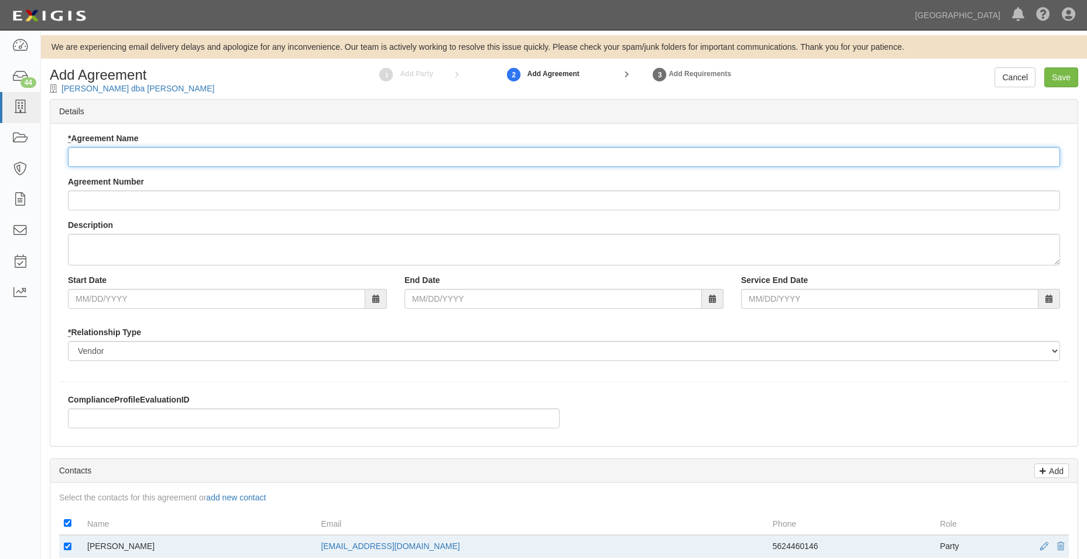
click at [203, 151] on input "* Agreement Name" at bounding box center [564, 157] width 992 height 20
type input "Services Agreement"
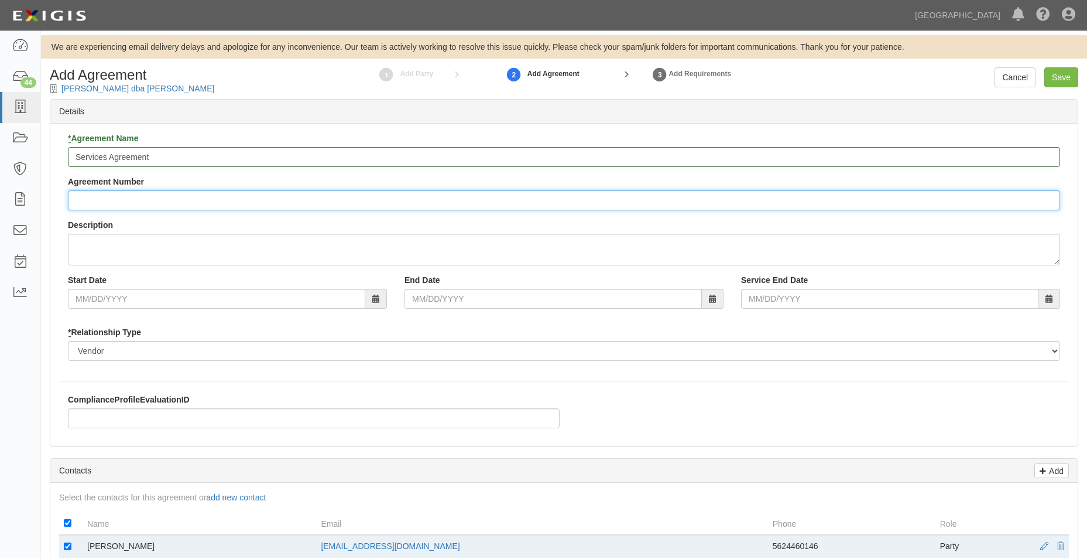
click at [151, 200] on input "Agreement Number" at bounding box center [564, 200] width 992 height 20
type input "A2025-150"
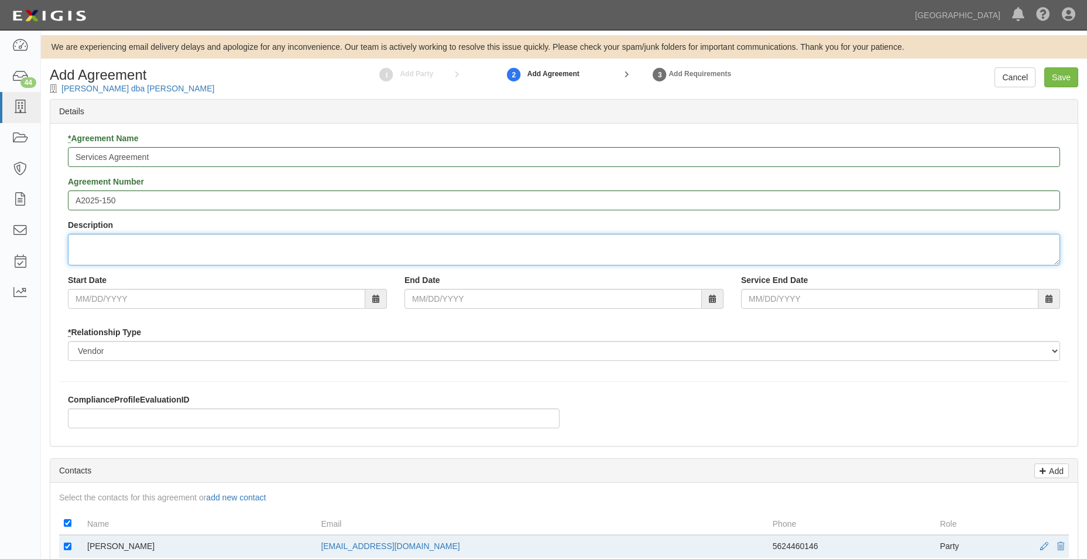
click at [125, 235] on textarea "Description" at bounding box center [564, 250] width 992 height 32
type textarea "DJ Services for Active Adult Dances"
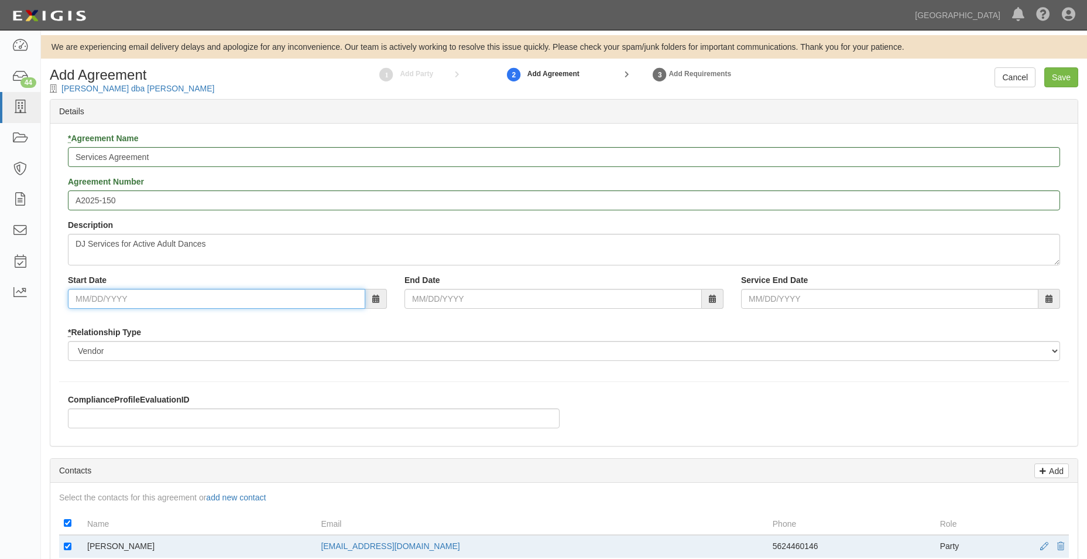
click at [111, 292] on input "Start Date" at bounding box center [216, 299] width 297 height 20
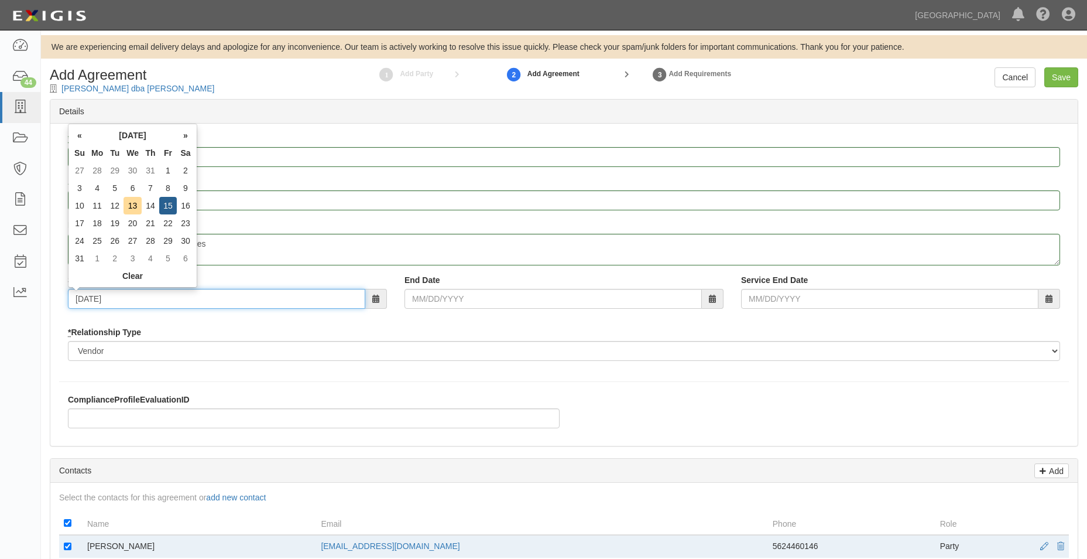
type input "08/15/2025"
click at [436, 303] on input "End Date" at bounding box center [553, 299] width 297 height 20
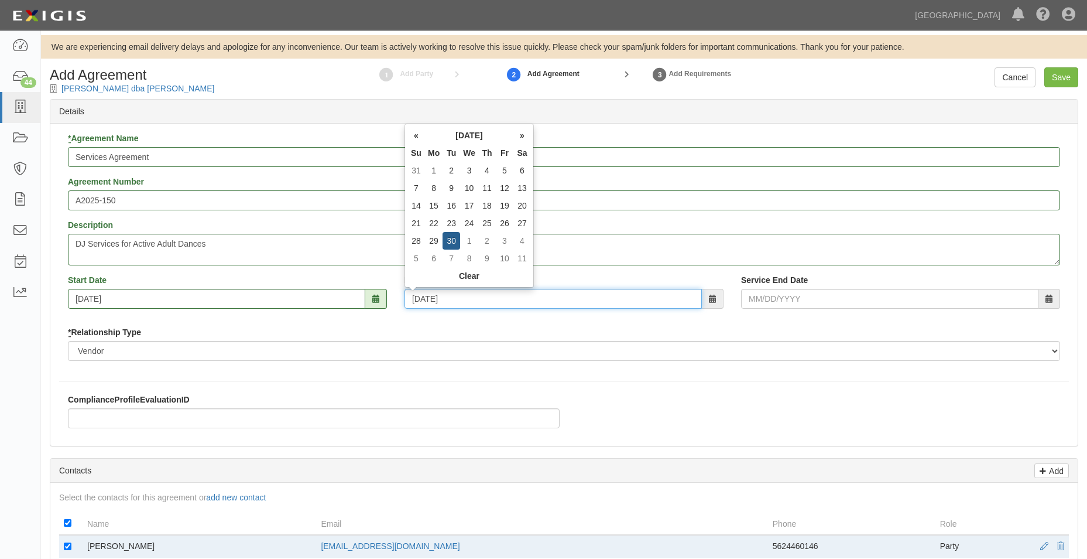
type input "06/30/2026"
click at [475, 324] on div "* Agreement Name Services Agreement Agreement Number A2025-150 Description DJ S…" at bounding box center [564, 250] width 1010 height 237
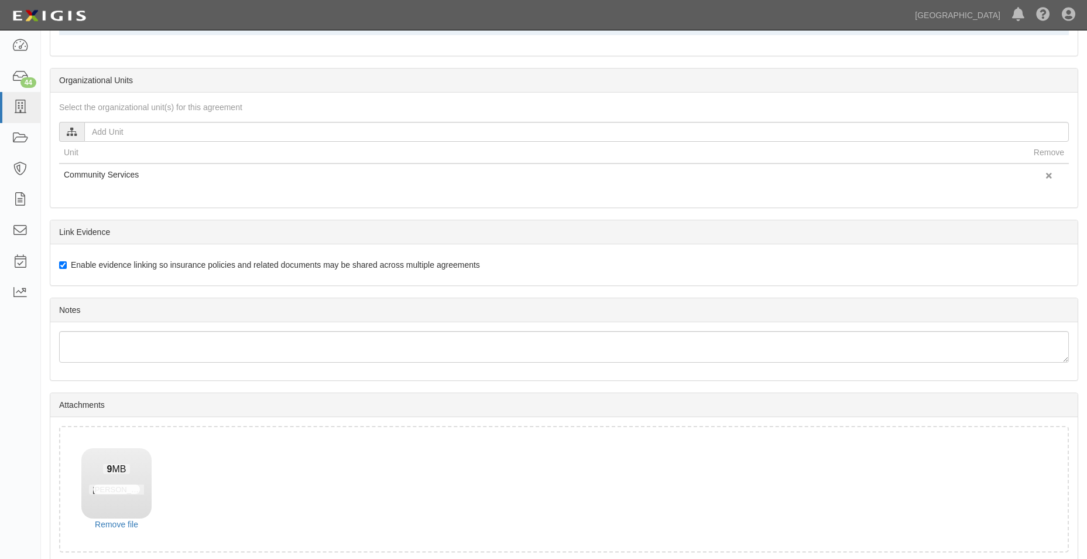
scroll to position [574, 0]
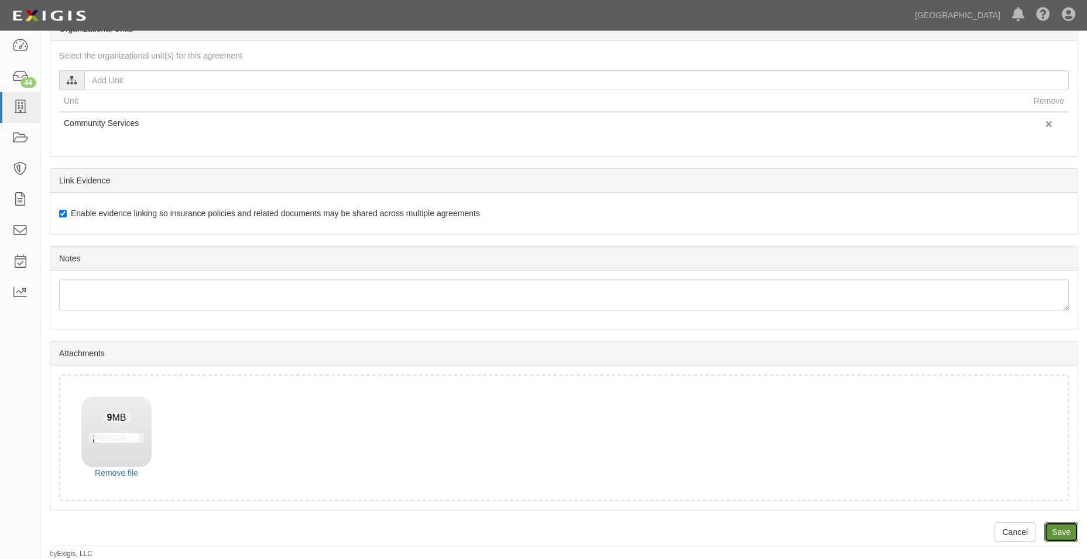
click at [1051, 527] on input "Save" at bounding box center [1061, 532] width 34 height 20
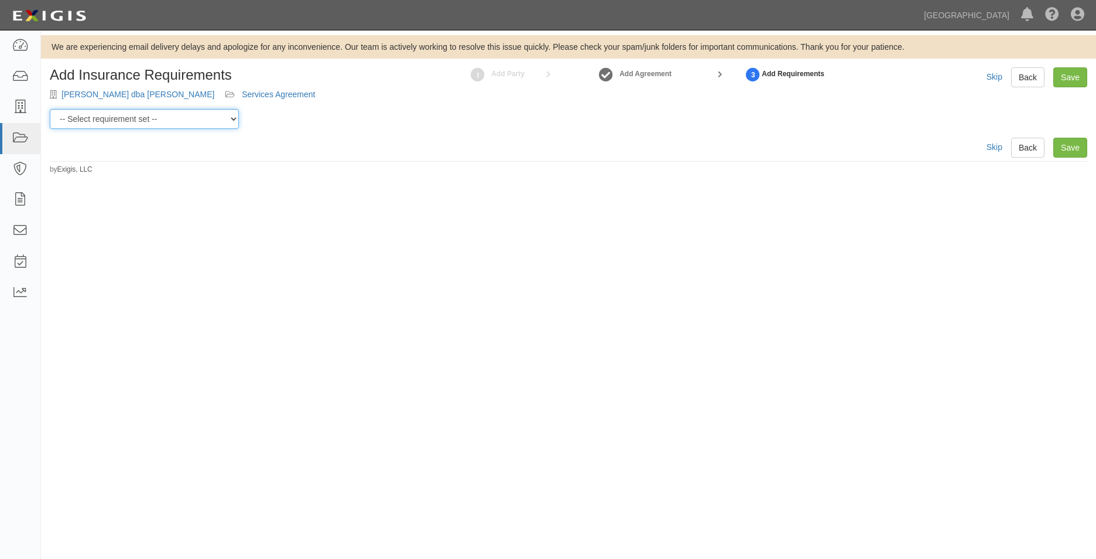
click at [192, 114] on select "-- Select requirement set -- 0-0-0-.03 Prof. Liability 0-0-0-1 CYB 0-1-0-0-1 E&…" at bounding box center [144, 119] width 189 height 20
select select "54324"
click at [50, 109] on select "-- Select requirement set -- 0-0-0-.03 Prof. Liability 0-0-0-1 CYB 0-1-0-0-1 E&…" at bounding box center [144, 119] width 189 height 20
drag, startPoint x: 1064, startPoint y: 132, endPoint x: 1066, endPoint y: 148, distance: 16.5
click at [1064, 133] on div "Add Insurance Requirements [PERSON_NAME] dba [PERSON_NAME] Services Agreement 1…" at bounding box center [568, 120] width 1055 height 107
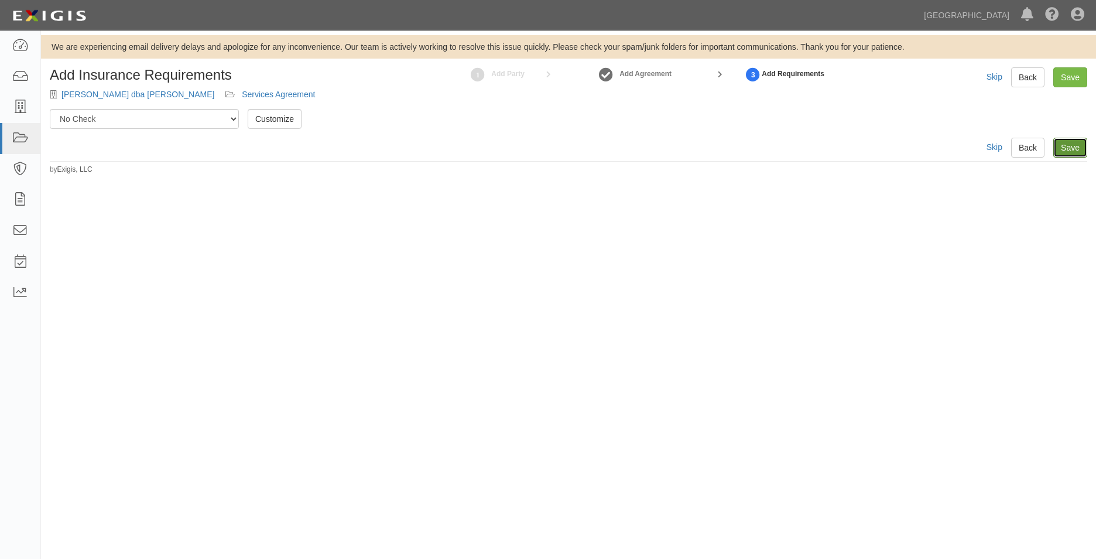
click at [1066, 148] on link "Save" at bounding box center [1070, 148] width 34 height 20
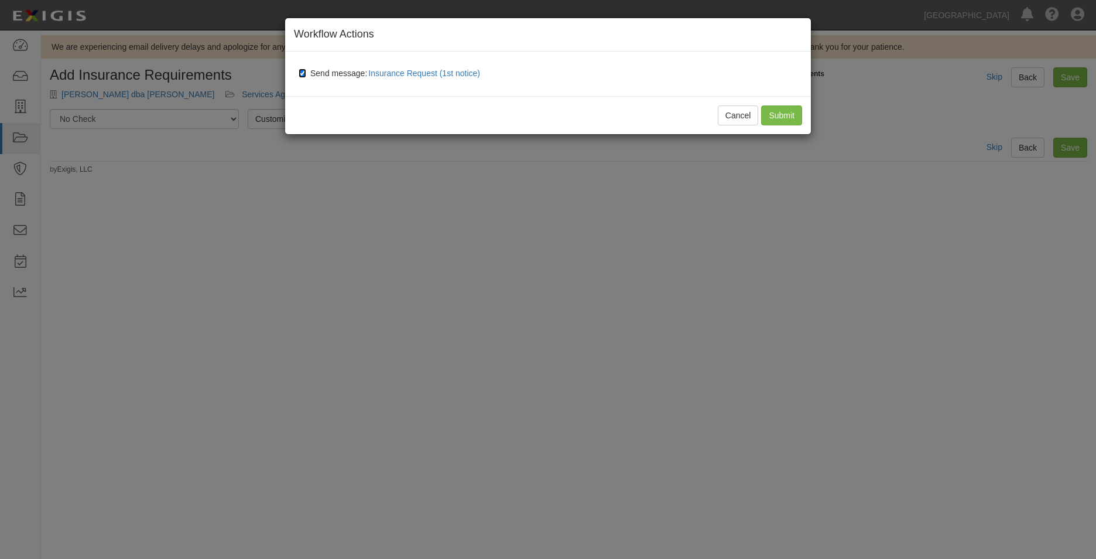
click at [302, 70] on input "Send message: Insurance Request (1st notice)" at bounding box center [303, 72] width 8 height 9
checkbox input "false"
click at [764, 110] on input "Submit" at bounding box center [781, 115] width 41 height 20
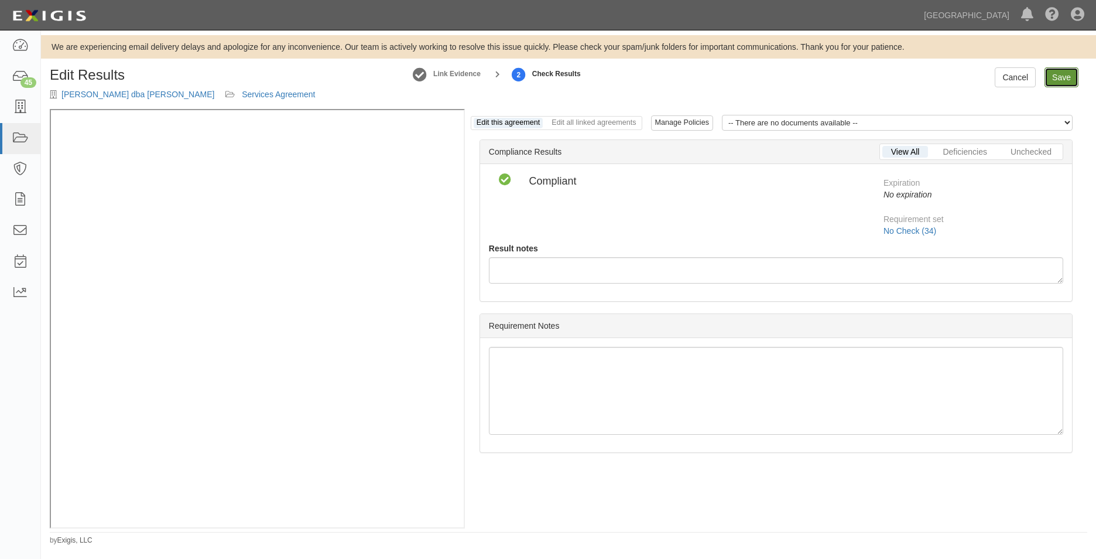
click at [1060, 81] on link "Save" at bounding box center [1061, 77] width 34 height 20
radio input "true"
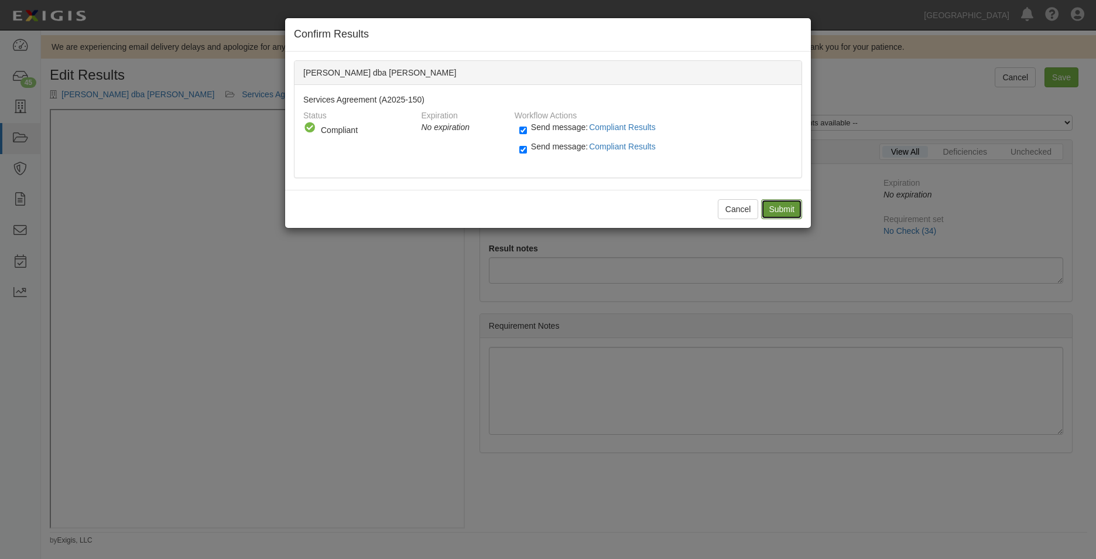
click at [765, 203] on input "Submit" at bounding box center [781, 209] width 41 height 20
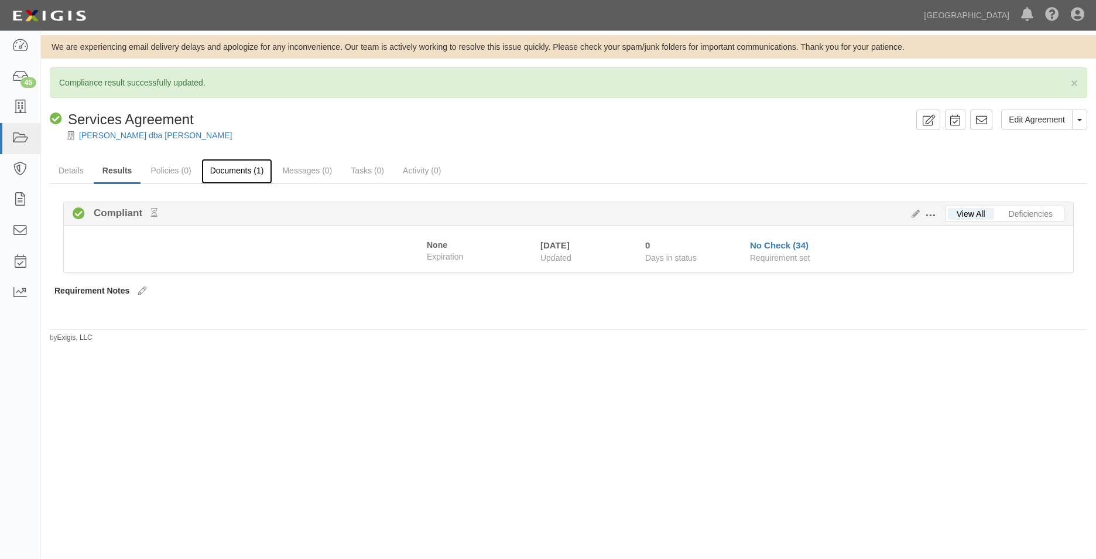
click at [244, 174] on link "Documents (1)" at bounding box center [236, 171] width 71 height 25
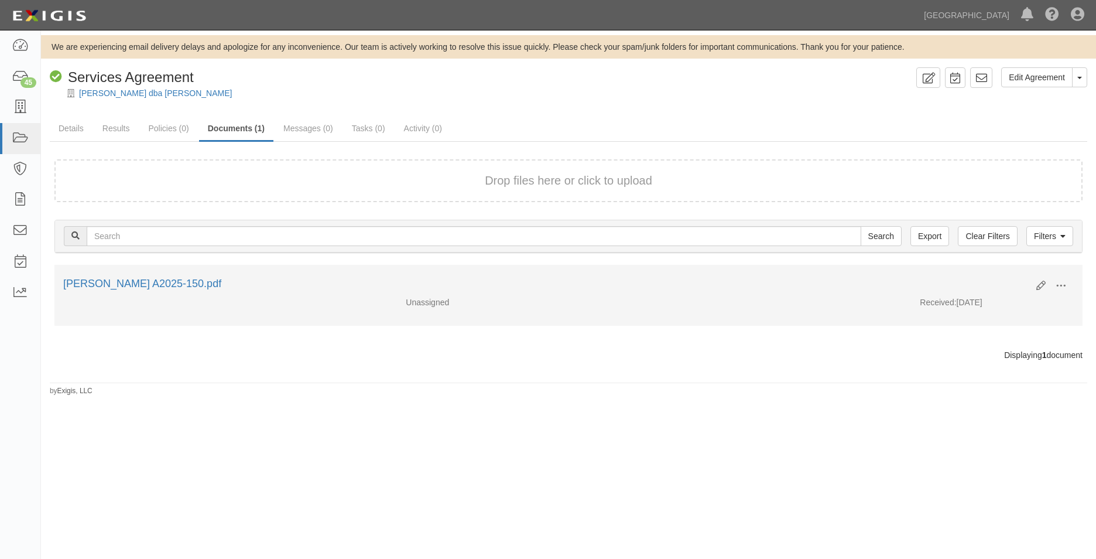
click at [179, 290] on div "Malacara, Paul A2025-150.pdf" at bounding box center [545, 283] width 964 height 15
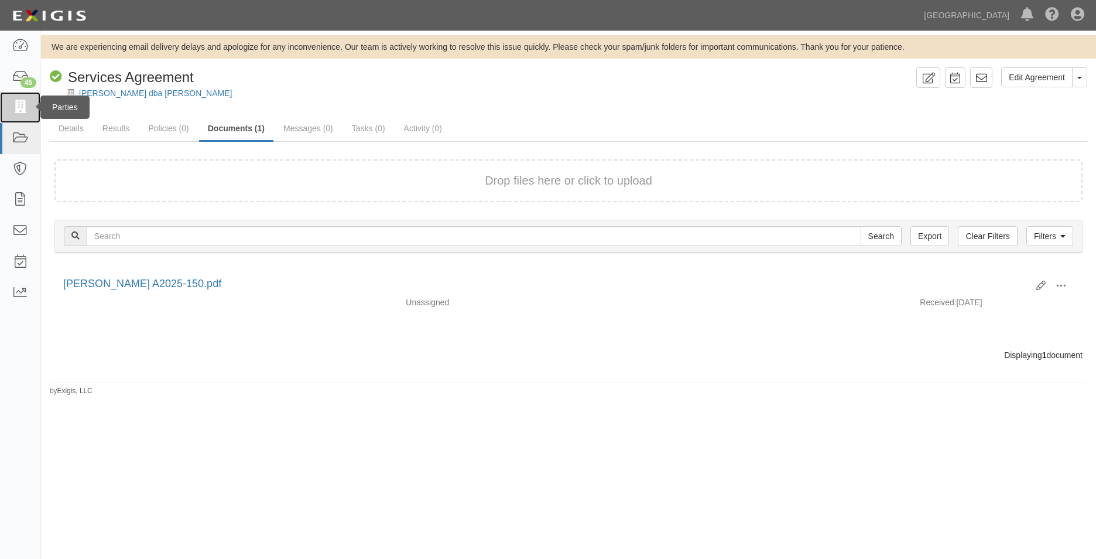
click at [25, 111] on icon at bounding box center [20, 107] width 16 height 13
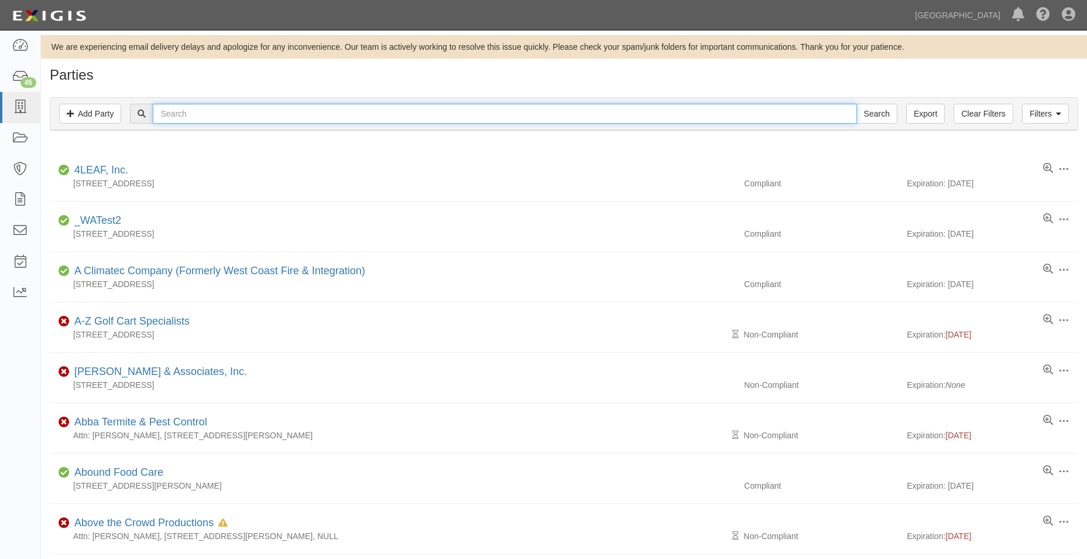
click at [201, 114] on input "text" at bounding box center [505, 114] width 704 height 20
type input "linkedin"
click at [857, 104] on input "Search" at bounding box center [877, 114] width 41 height 20
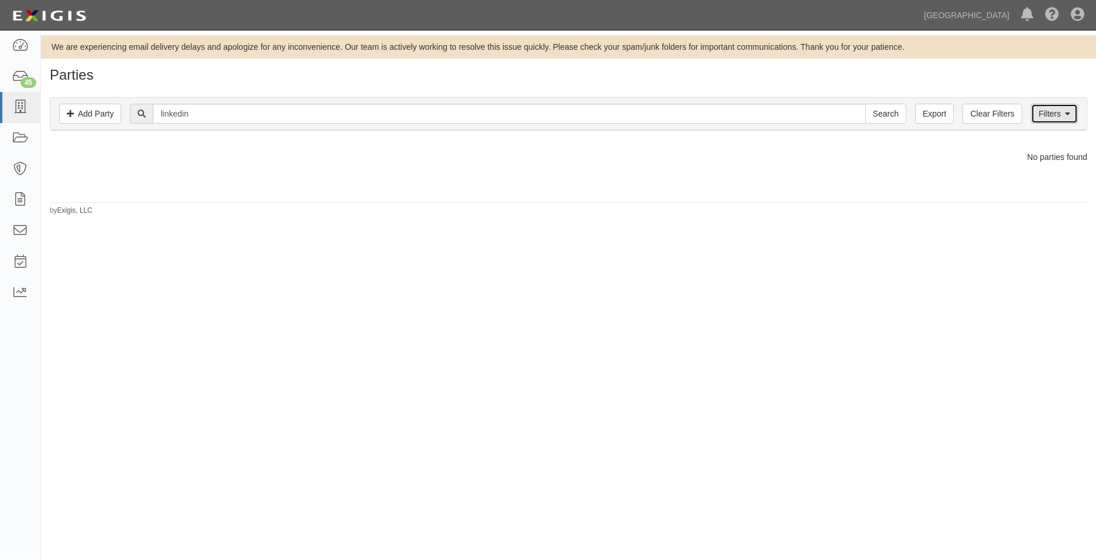
click at [1071, 115] on link "Filters" at bounding box center [1054, 114] width 47 height 20
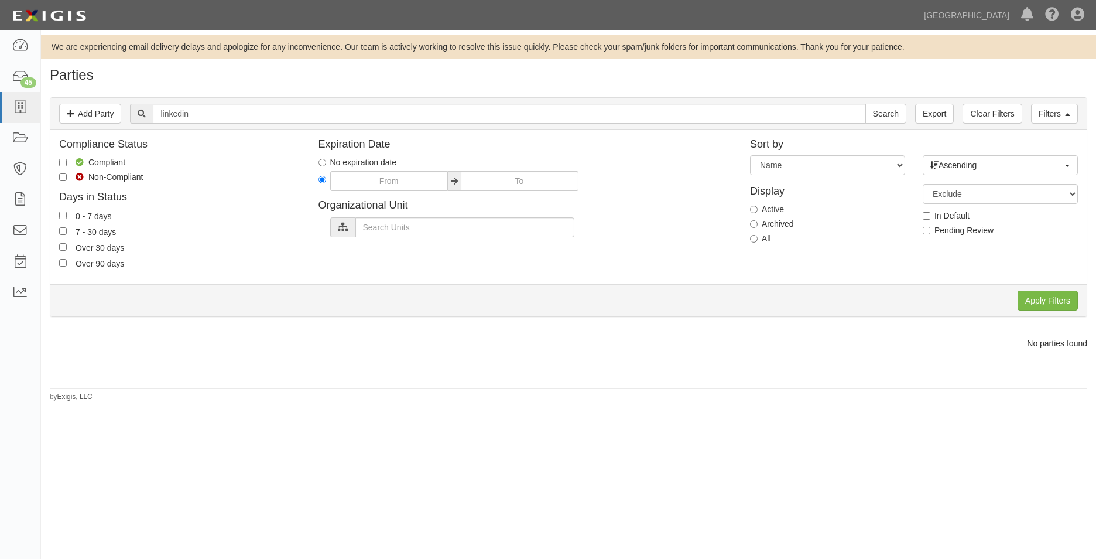
click at [763, 237] on label "All" at bounding box center [760, 238] width 21 height 12
click at [758, 237] on input "All" at bounding box center [754, 239] width 8 height 8
radio input "true"
click at [1033, 307] on input "Apply Filters" at bounding box center [1048, 300] width 60 height 20
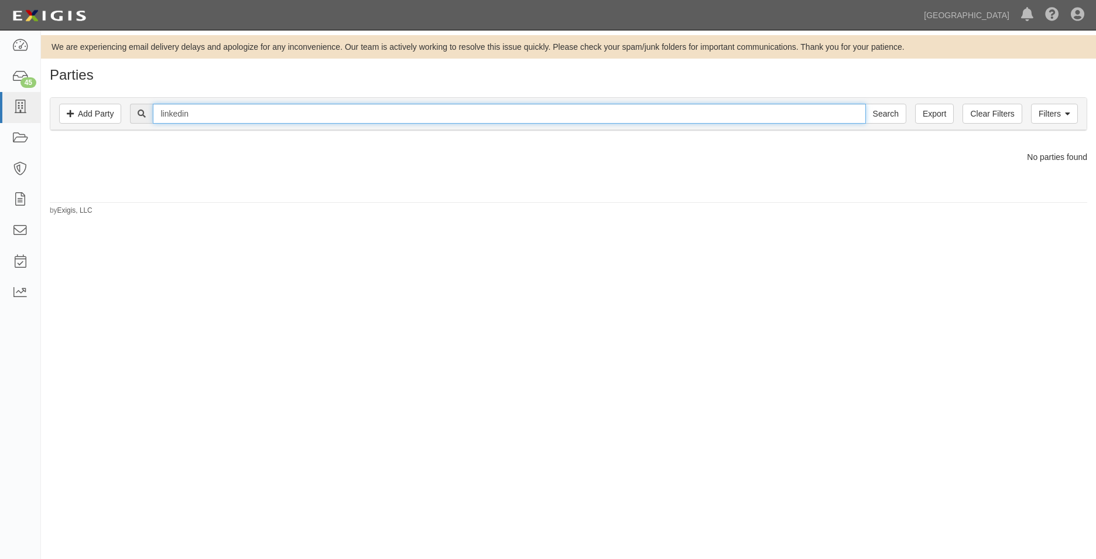
click at [197, 112] on input "linkedin" at bounding box center [509, 114] width 712 height 20
type input "linkedIn"
click at [865, 104] on input "Search" at bounding box center [885, 114] width 41 height 20
click at [101, 112] on link "Add Party" at bounding box center [90, 114] width 62 height 20
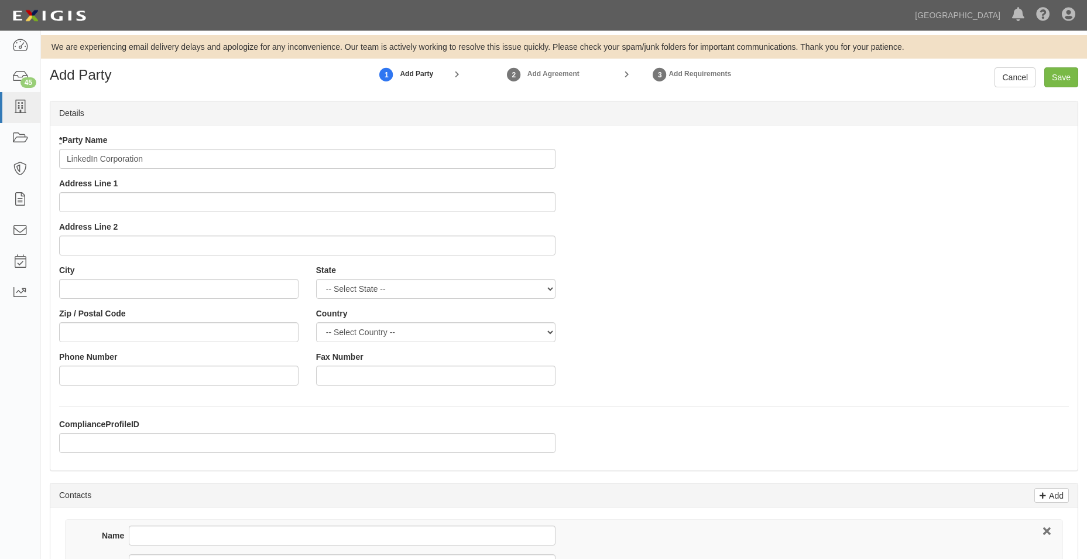
type input "LinkedIn Corporation"
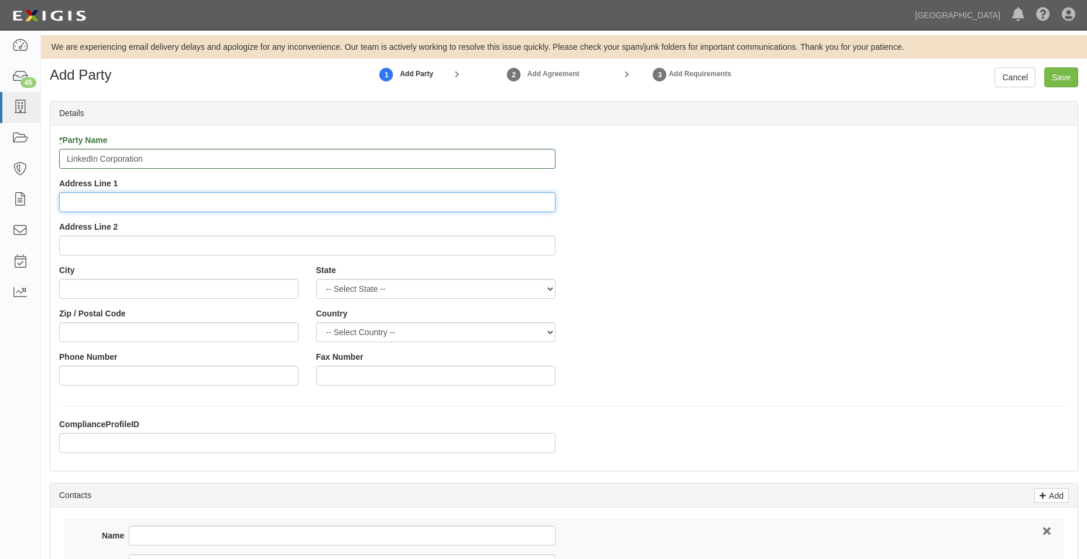
click at [100, 201] on input "Address Line 1" at bounding box center [307, 202] width 496 height 20
type input "[STREET_ADDRESS]"
click at [134, 281] on input "City" at bounding box center [178, 289] width 239 height 20
type input "Sunnyvale"
click at [337, 290] on select "-- Select State -- [US_STATE] [US_STATE] [US_STATE] [US_STATE] [US_STATE] [US_S…" at bounding box center [435, 289] width 239 height 20
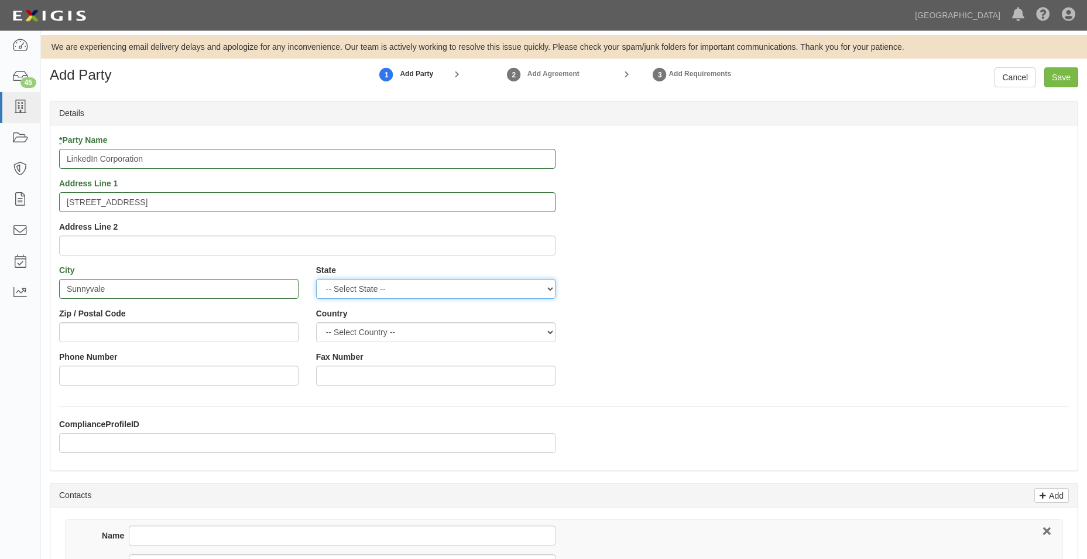
select select "CA"
click at [316, 279] on select "-- Select State -- [US_STATE] [US_STATE] [US_STATE] [US_STATE] [US_STATE] [US_S…" at bounding box center [435, 289] width 239 height 20
click at [243, 327] on input "Zip / Postal Code" at bounding box center [178, 332] width 239 height 20
type input "94085"
click at [611, 299] on div "* Party Name LinkedIn Corporation Address Line 1 [STREET_ADDRESS] Address Line …" at bounding box center [563, 264] width 1027 height 260
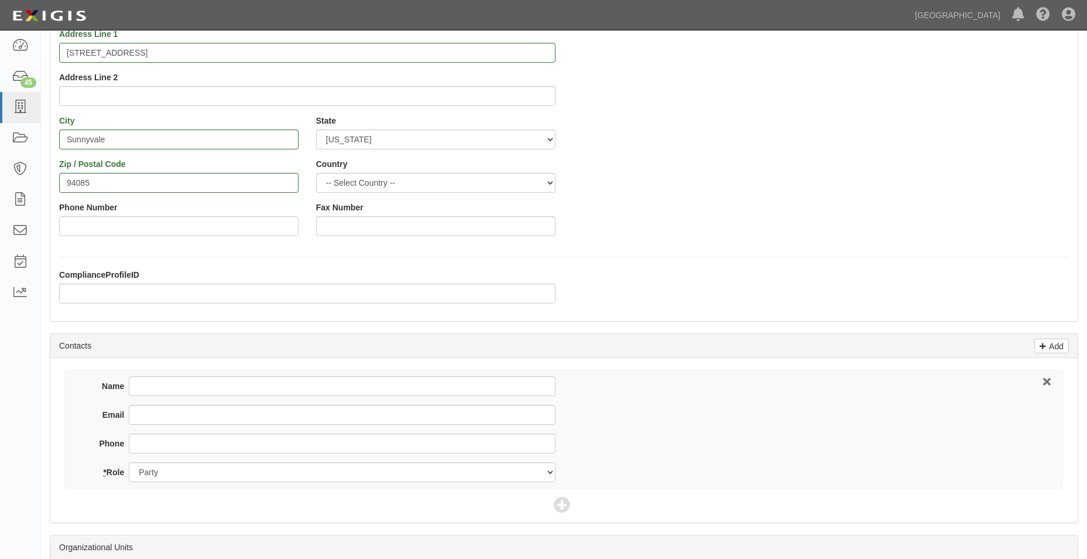
scroll to position [234, 0]
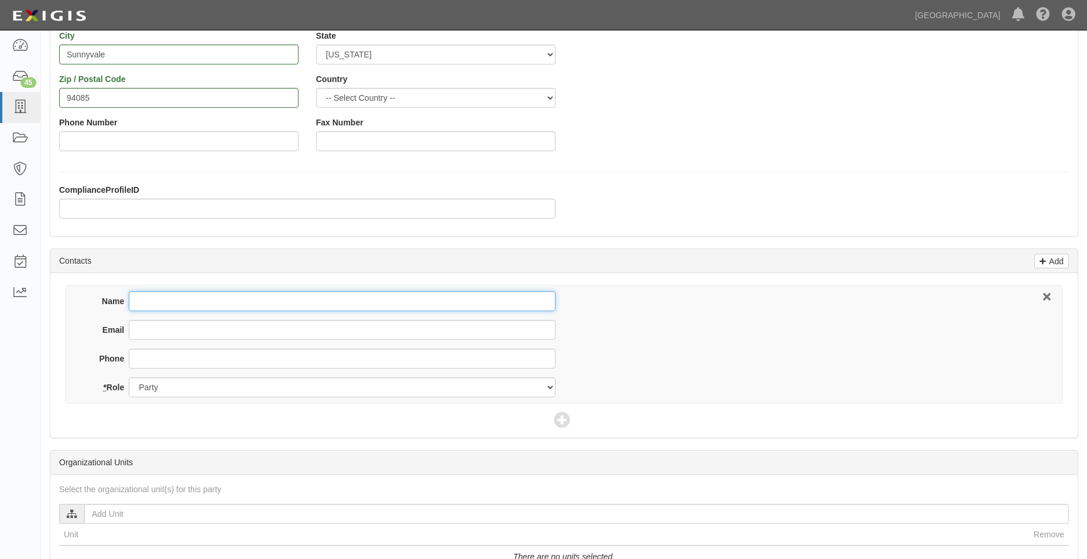
click at [236, 292] on input "Name" at bounding box center [342, 301] width 426 height 20
type input "[PERSON_NAME]"
click at [224, 327] on input "Email" at bounding box center [342, 330] width 426 height 20
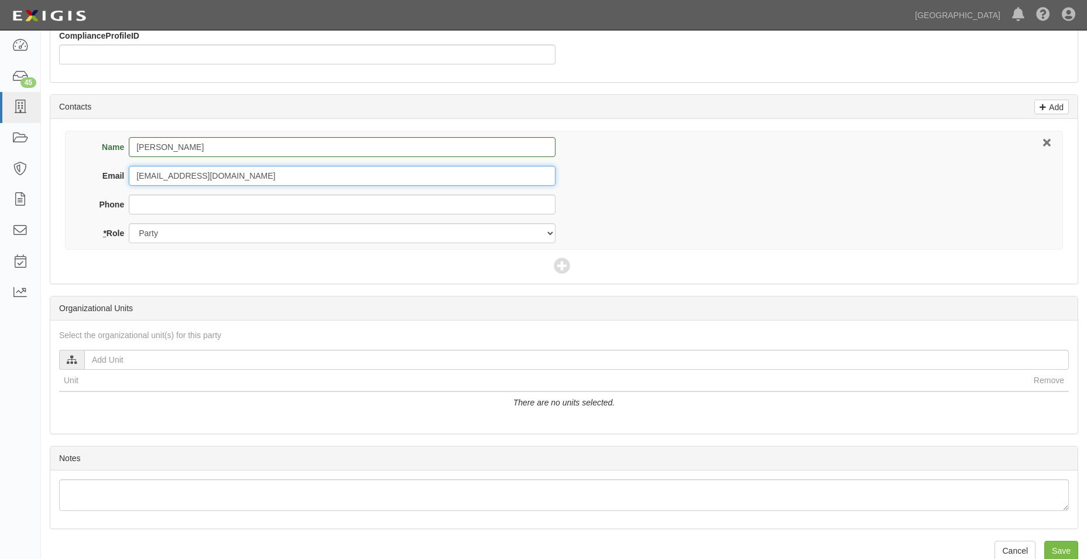
scroll to position [407, 0]
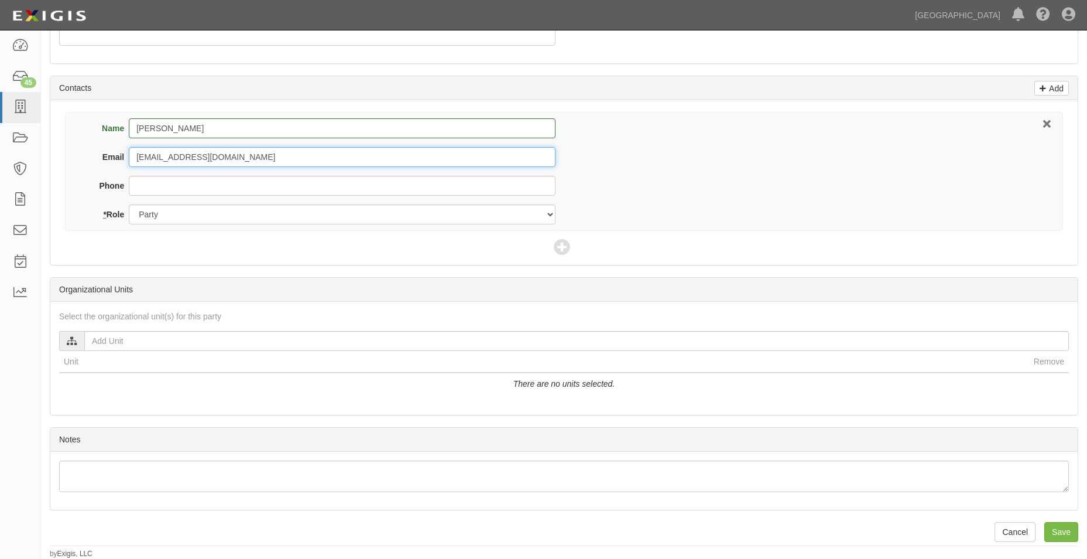
type input "[EMAIL_ADDRESS][DOMAIN_NAME]"
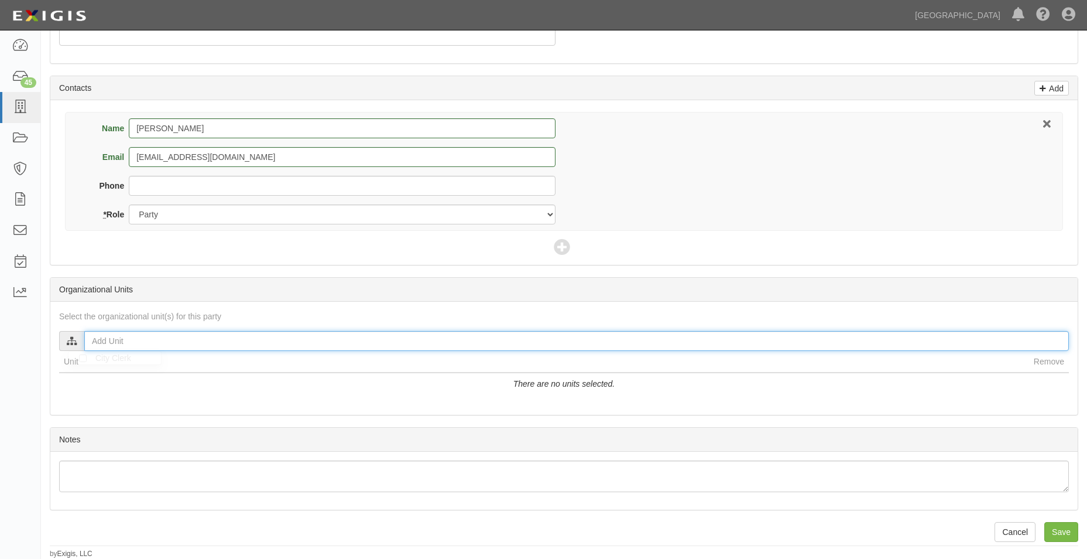
click at [241, 342] on input "text" at bounding box center [576, 341] width 985 height 20
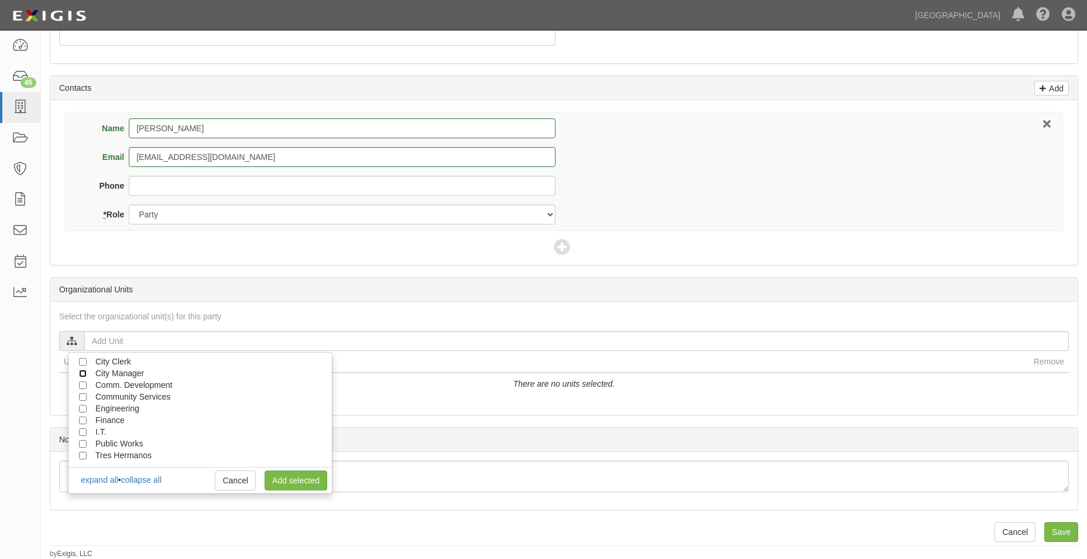
click at [84, 372] on input "City Manager" at bounding box center [83, 373] width 8 height 8
checkbox input "true"
click at [293, 474] on link "Add selected" at bounding box center [296, 480] width 63 height 20
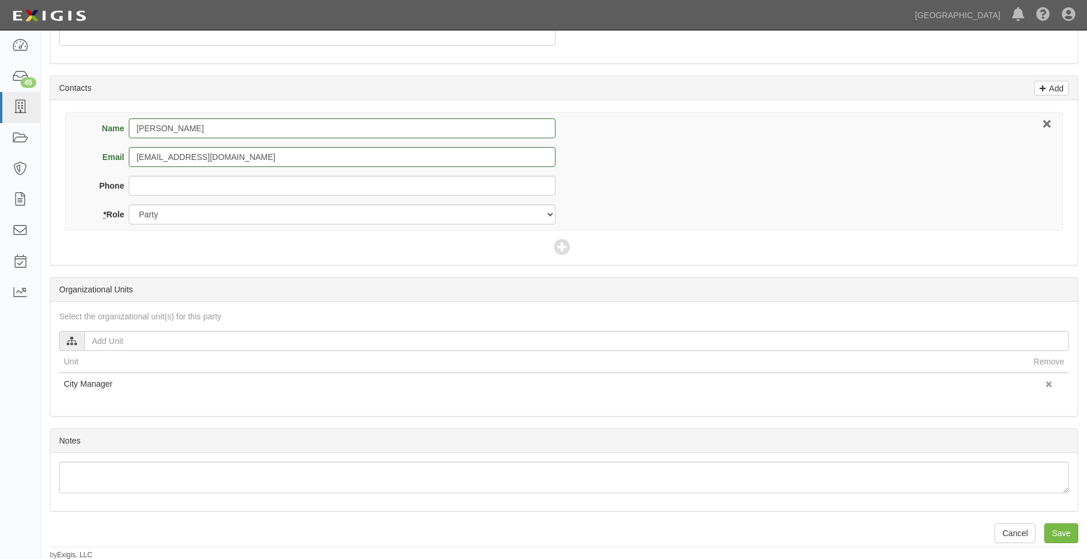
scroll to position [408, 0]
click at [1051, 531] on input "Save" at bounding box center [1061, 532] width 34 height 20
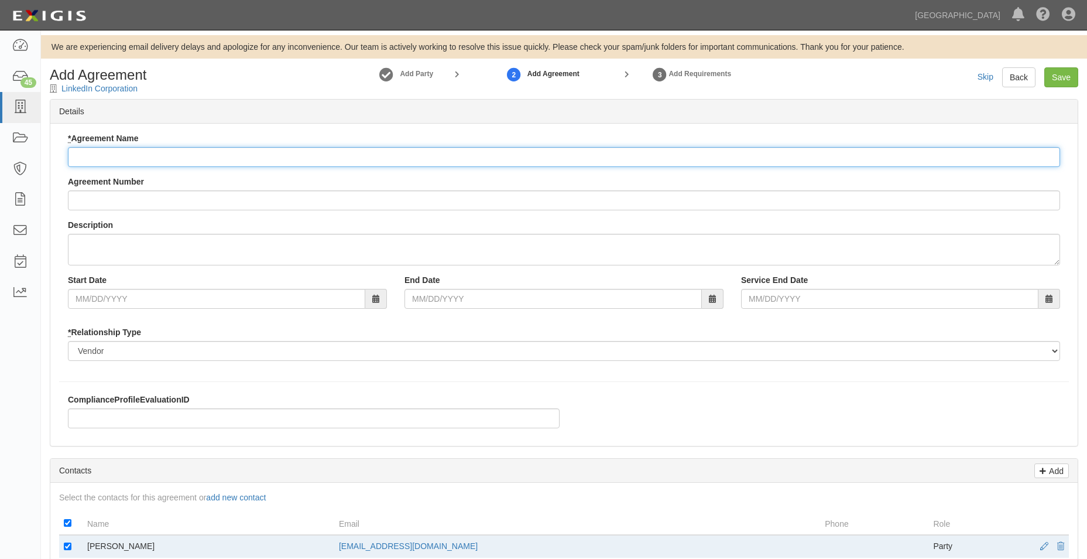
click at [142, 151] on input "* Agreement Name" at bounding box center [564, 157] width 992 height 20
type input "s"
type input "Subscription"
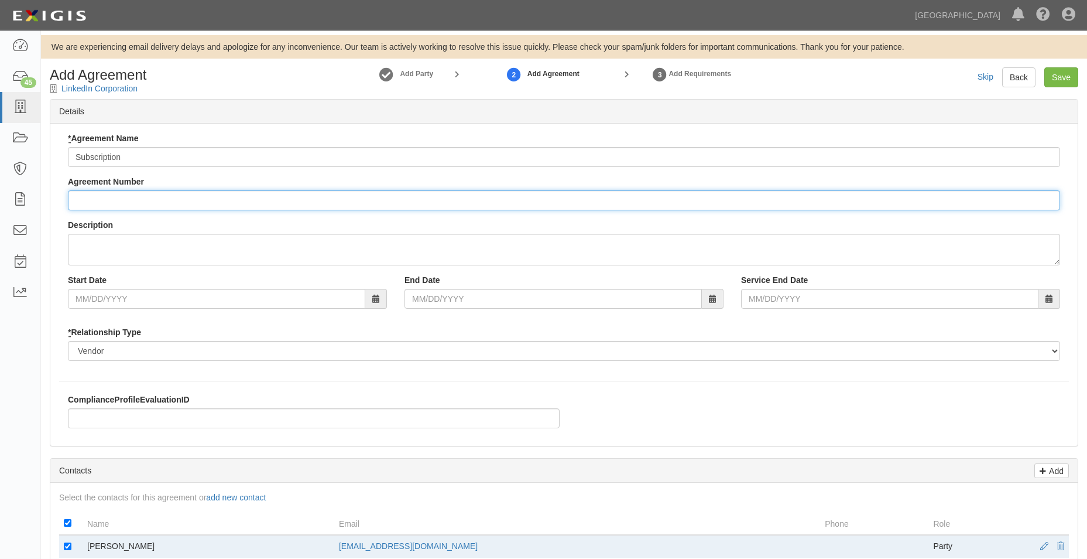
click at [152, 204] on input "Agreement Number" at bounding box center [564, 200] width 992 height 20
type input "A2025-151"
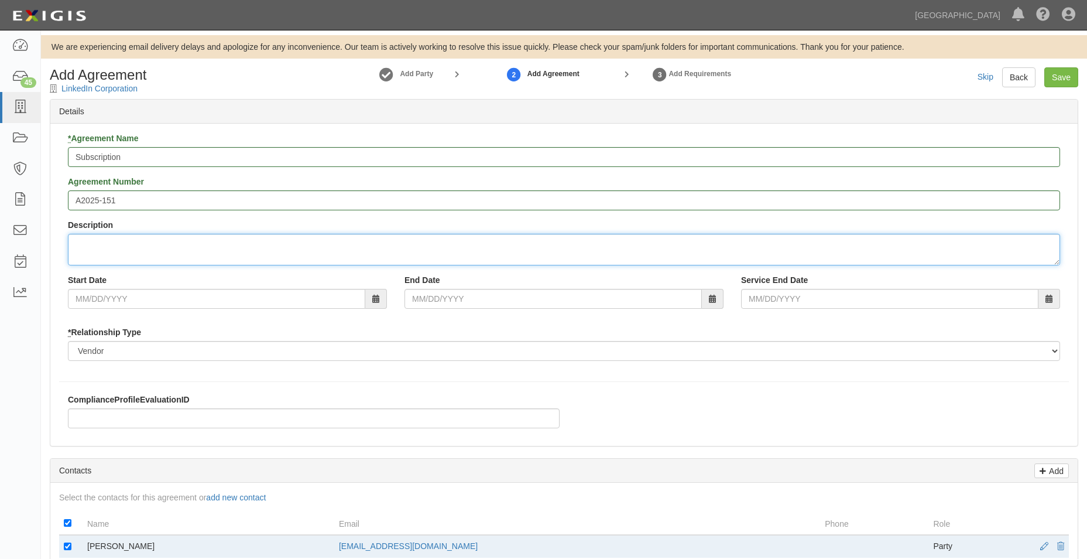
click at [107, 262] on textarea "Description" at bounding box center [564, 250] width 992 height 32
type textarea "Subscription for posting job openings on Linkedin"
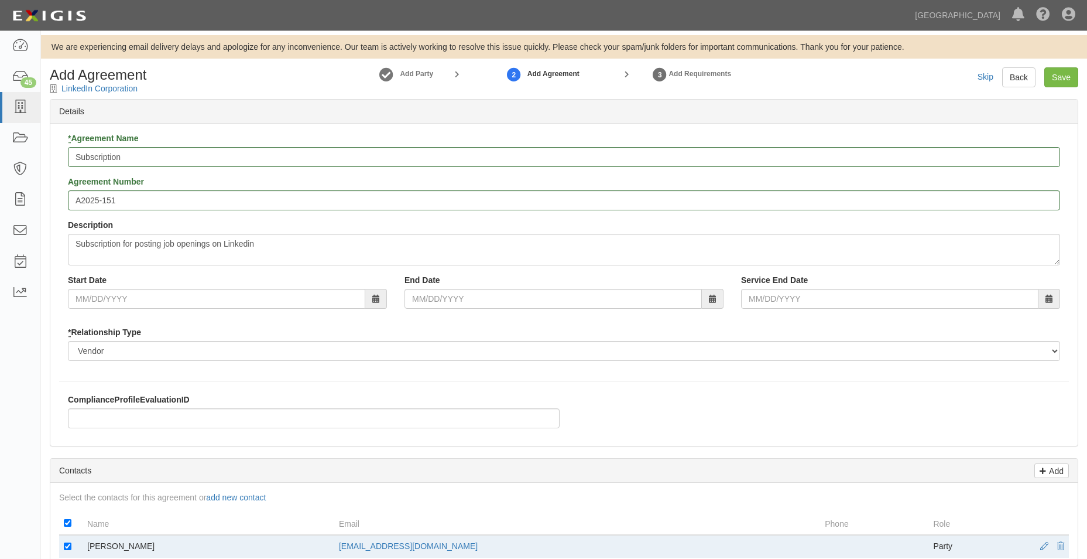
click at [128, 288] on div "Start Date" at bounding box center [227, 291] width 337 height 35
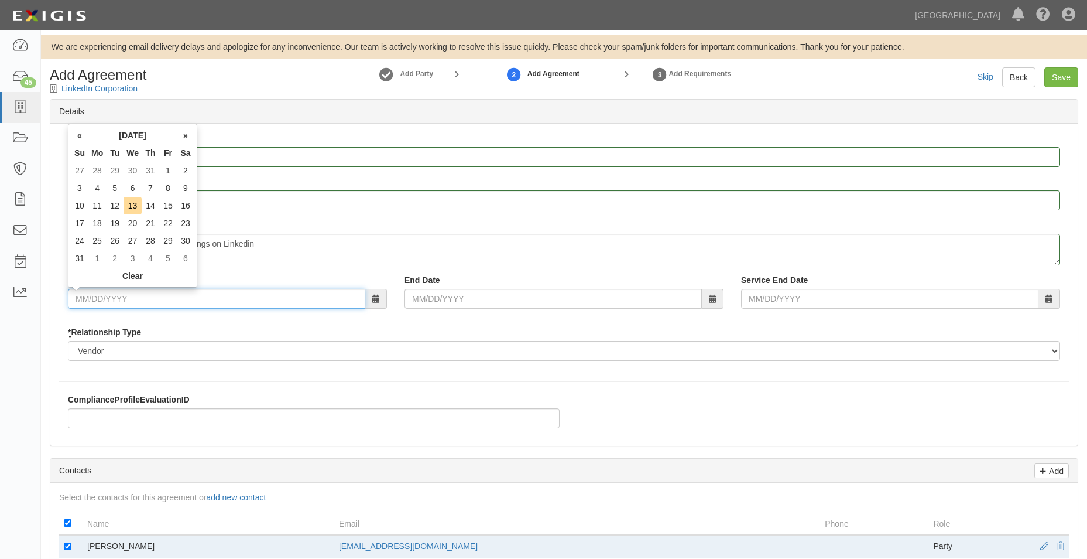
click at [125, 294] on input "Start Date" at bounding box center [216, 299] width 297 height 20
type input "08/27/2025"
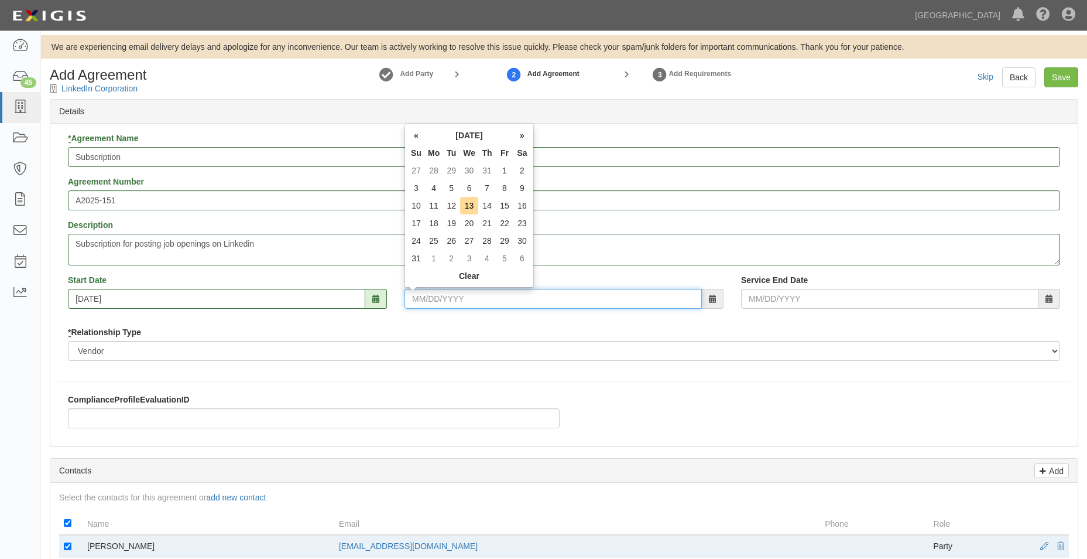
click at [460, 294] on input "End Date" at bounding box center [553, 299] width 297 height 20
type input "08/26/2028"
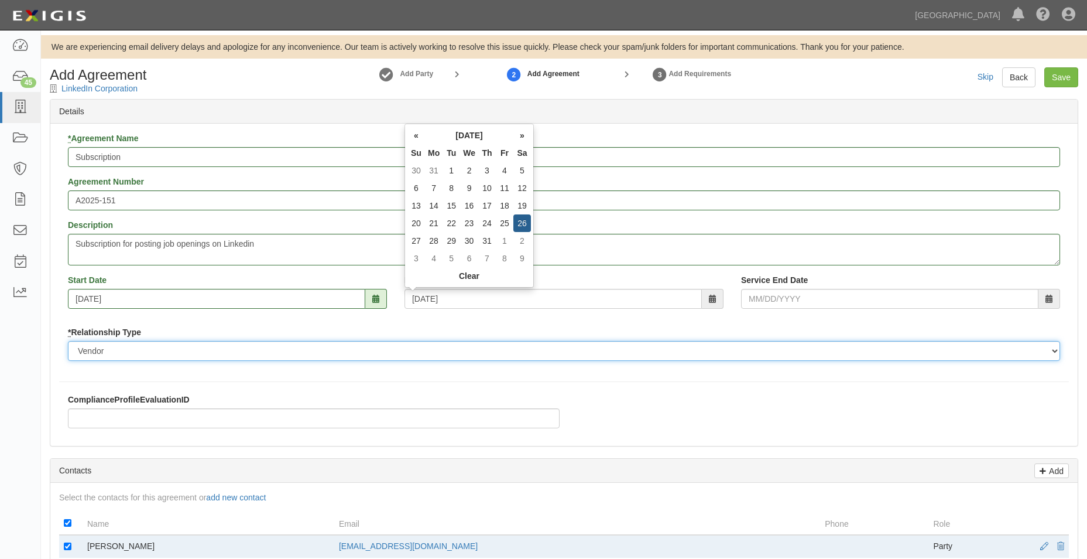
type input "08/26/2028"
click at [445, 352] on select "Borrower Contractor Franchisee Other Subcontractor Supplier Tenant Vendor" at bounding box center [564, 351] width 992 height 20
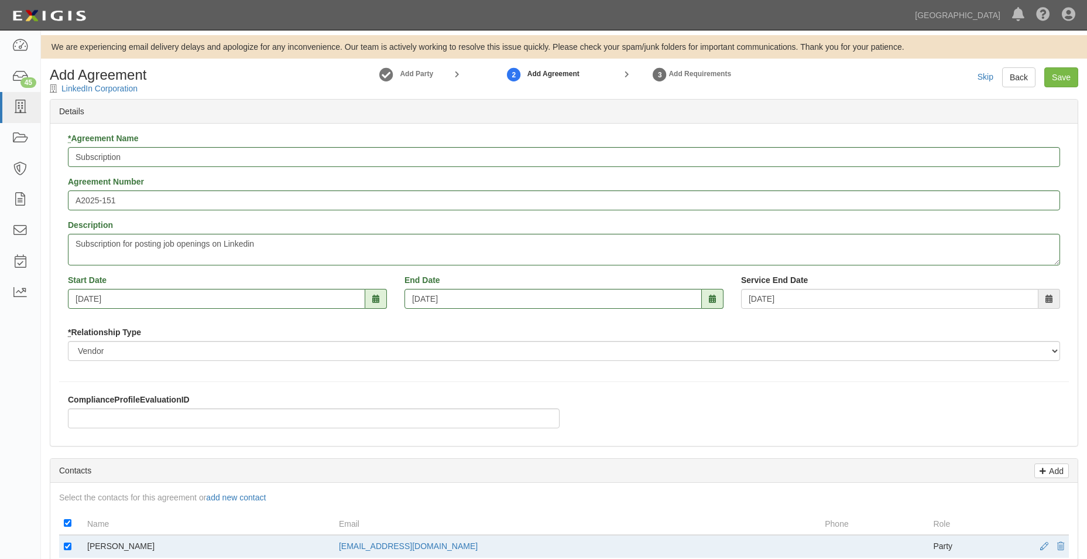
click at [262, 325] on div "* Agreement Name Subscription Agreement Number A2025-151 Description Subscripti…" at bounding box center [564, 250] width 1010 height 237
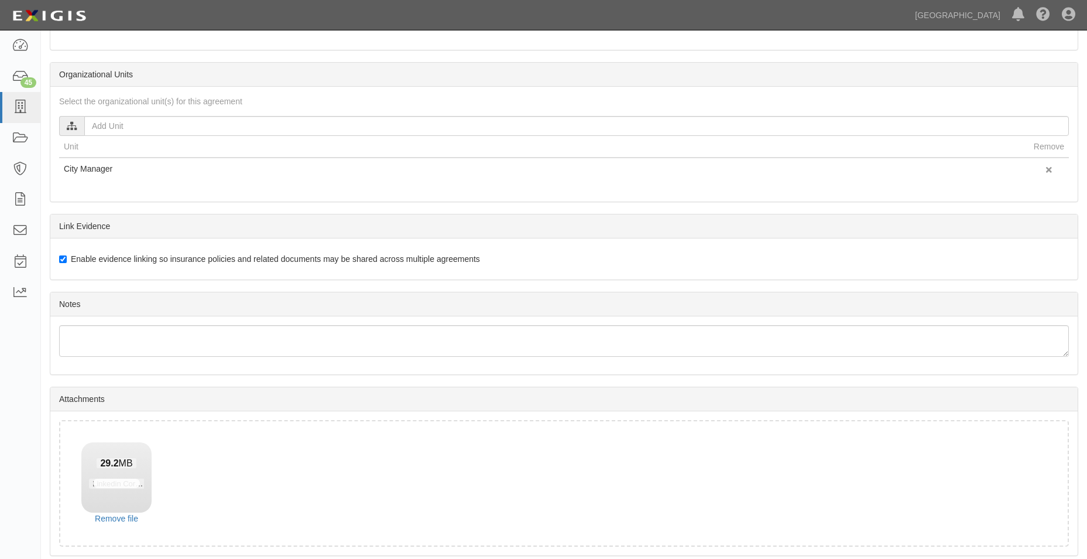
scroll to position [574, 0]
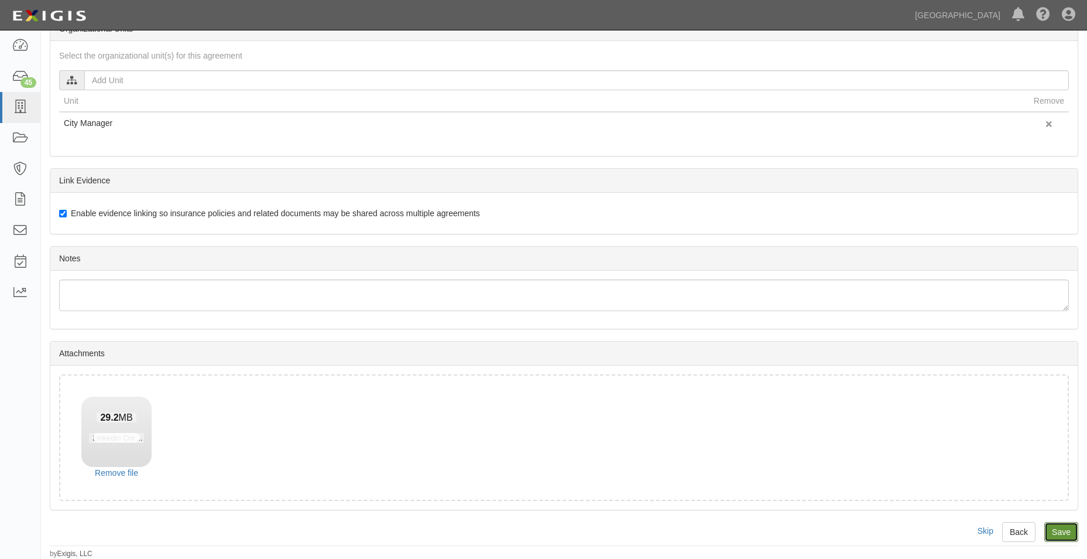
click at [1068, 533] on input "Save" at bounding box center [1061, 532] width 34 height 20
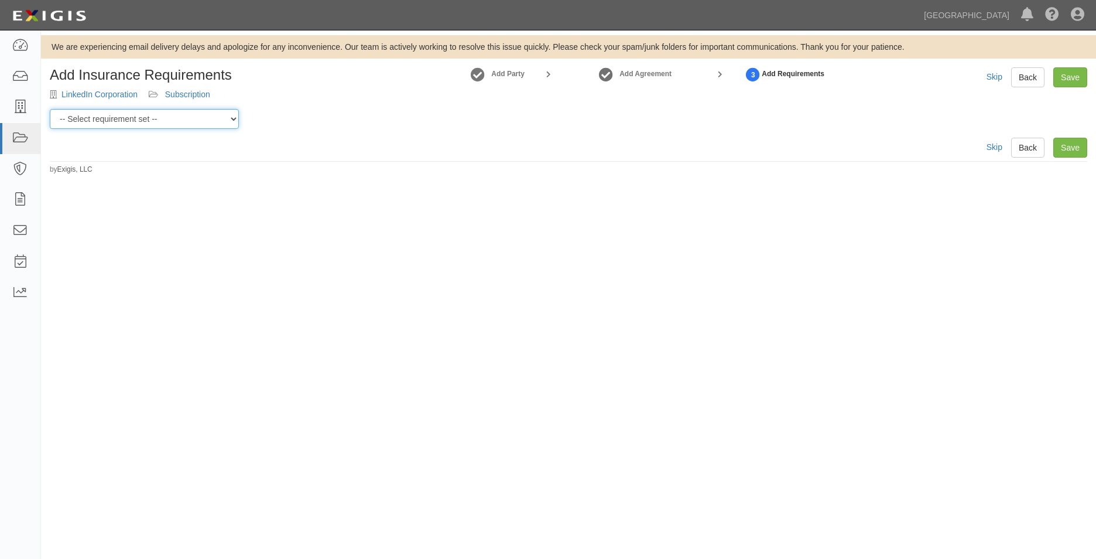
click at [86, 119] on select "-- Select requirement set -- 0-0-0-.03 Prof. Liability 0-0-0-1 CYB 0-1-0-0-1 E&…" at bounding box center [144, 119] width 189 height 20
select select "54324"
click at [50, 109] on select "-- Select requirement set -- 0-0-0-.03 Prof. Liability 0-0-0-1 CYB 0-1-0-0-1 E&…" at bounding box center [144, 119] width 189 height 20
click at [1059, 142] on link "Save" at bounding box center [1070, 148] width 34 height 20
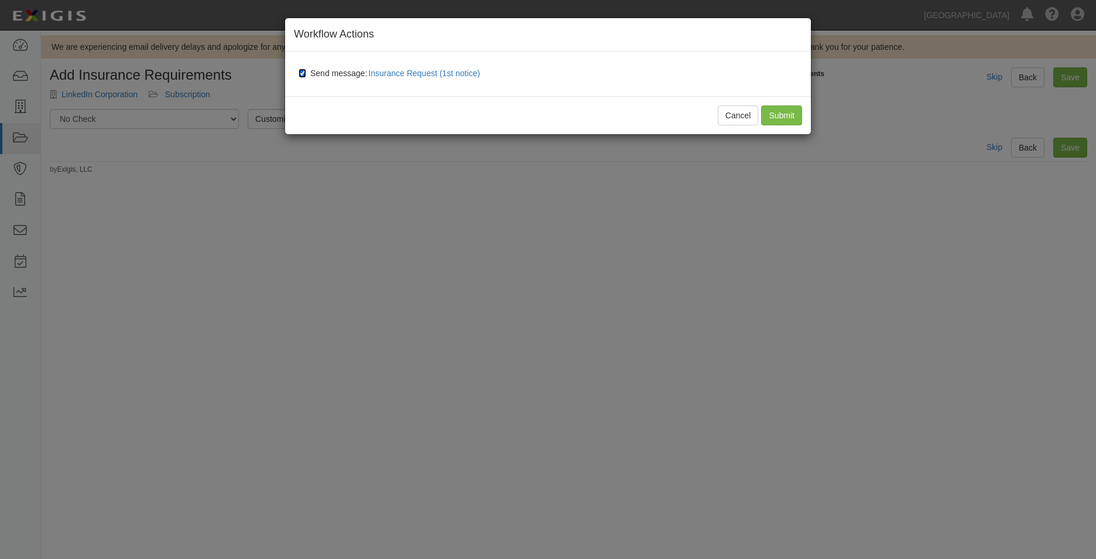
click at [304, 75] on input "Send message: Insurance Request (1st notice)" at bounding box center [303, 72] width 8 height 9
checkbox input "false"
click at [792, 122] on input "Submit" at bounding box center [781, 115] width 41 height 20
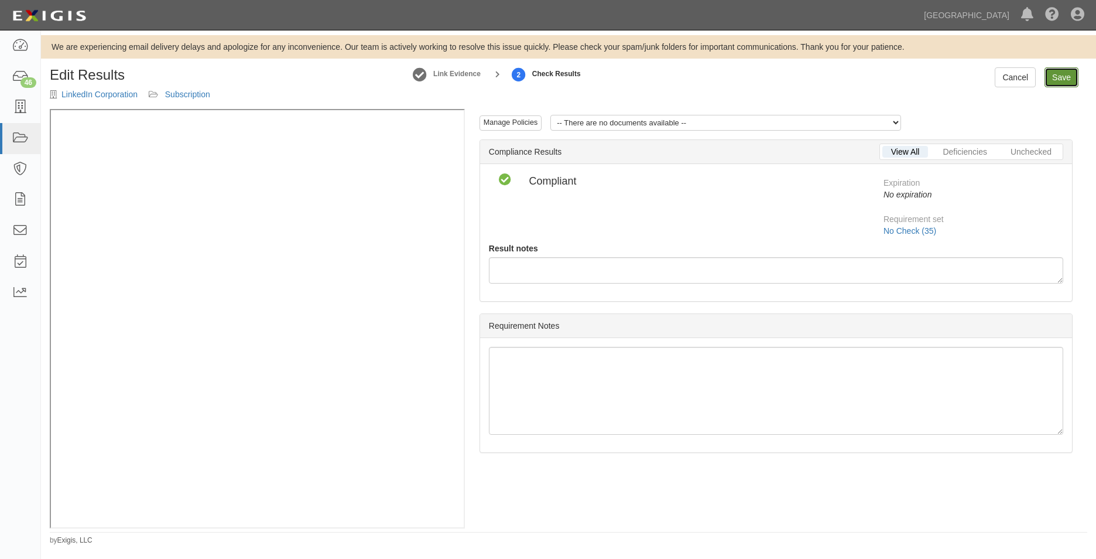
click at [1047, 73] on link "Save" at bounding box center [1061, 77] width 34 height 20
radio input "true"
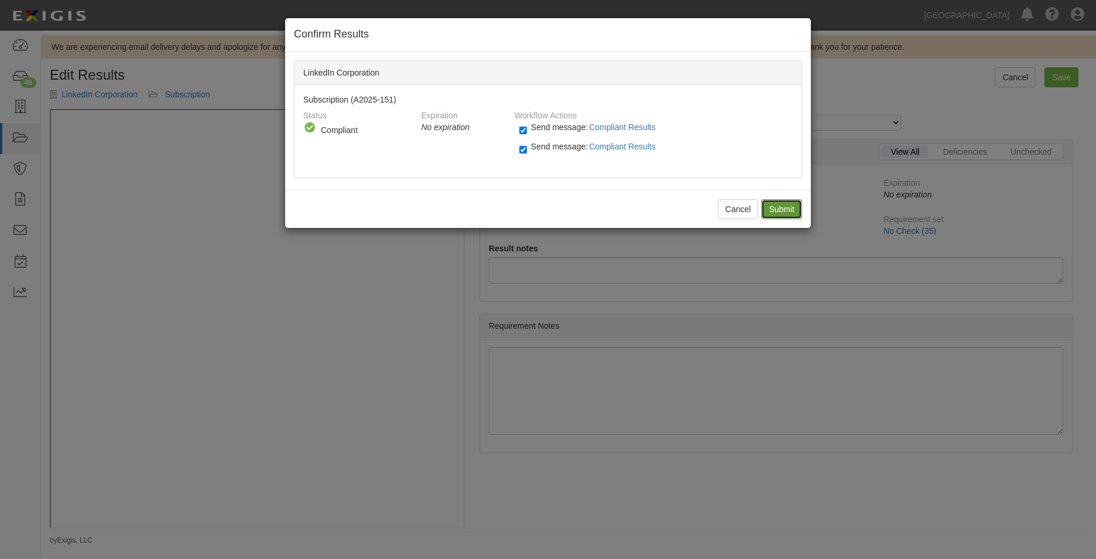
click at [775, 204] on input "Submit" at bounding box center [781, 209] width 41 height 20
